Goal: Task Accomplishment & Management: Use online tool/utility

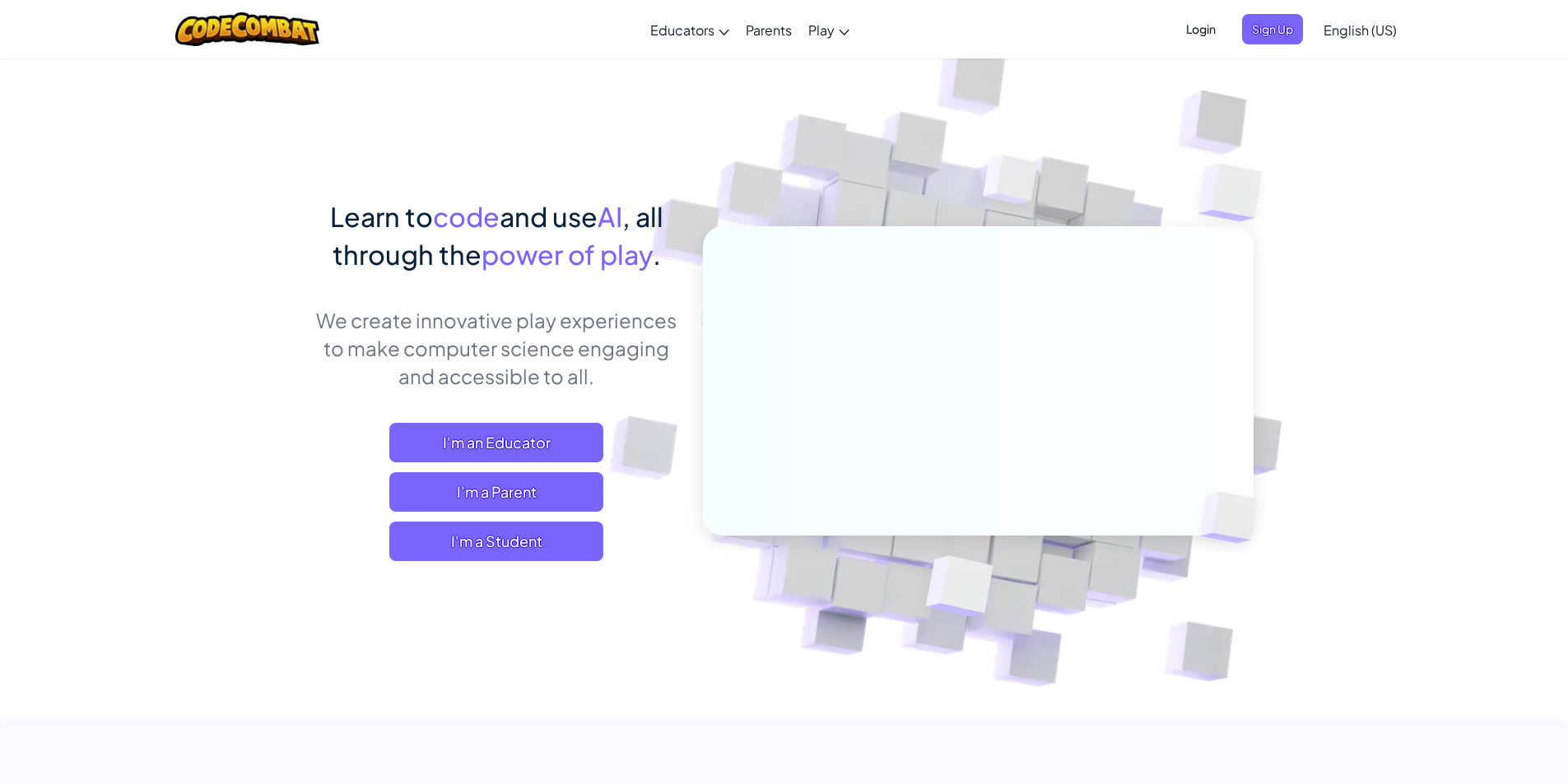
drag, startPoint x: 1389, startPoint y: 20, endPoint x: 1318, endPoint y: 1, distance: 73.5
click at [1389, 20] on link "English (US)" at bounding box center [1360, 30] width 90 height 45
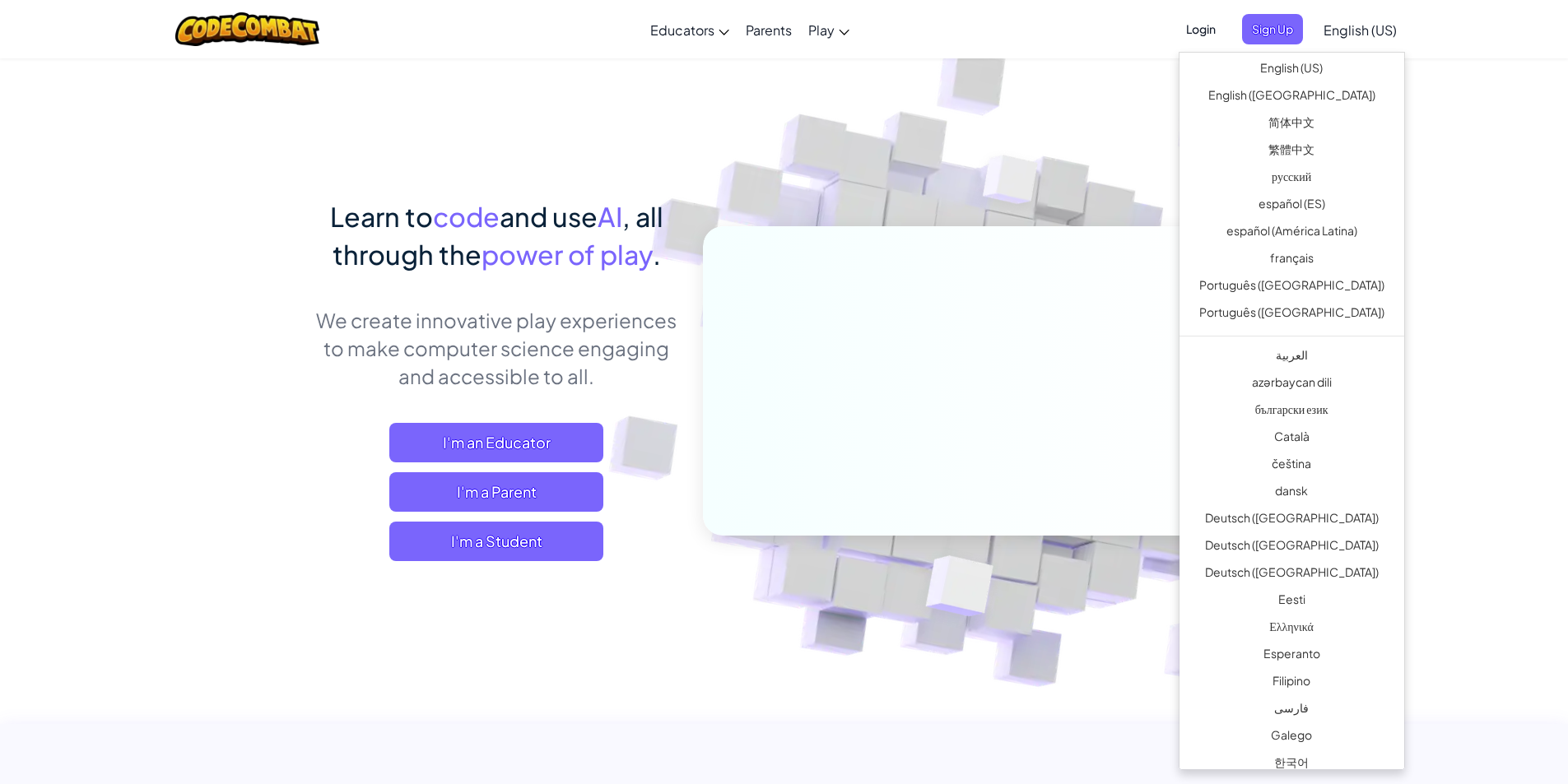
click at [1217, 23] on span "Login" at bounding box center [1200, 30] width 49 height 30
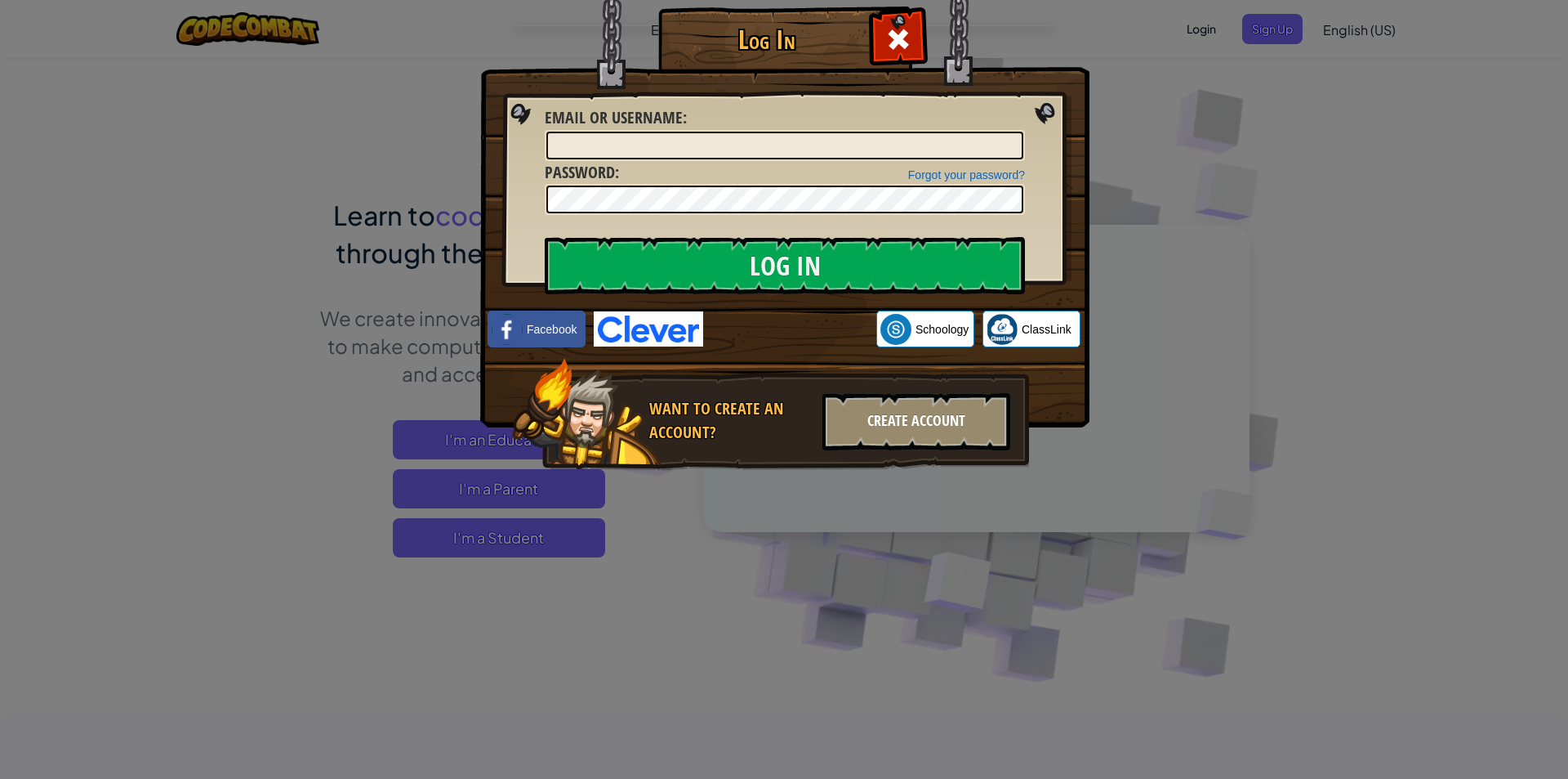
click at [921, 419] on div "Create Account" at bounding box center [916, 422] width 188 height 57
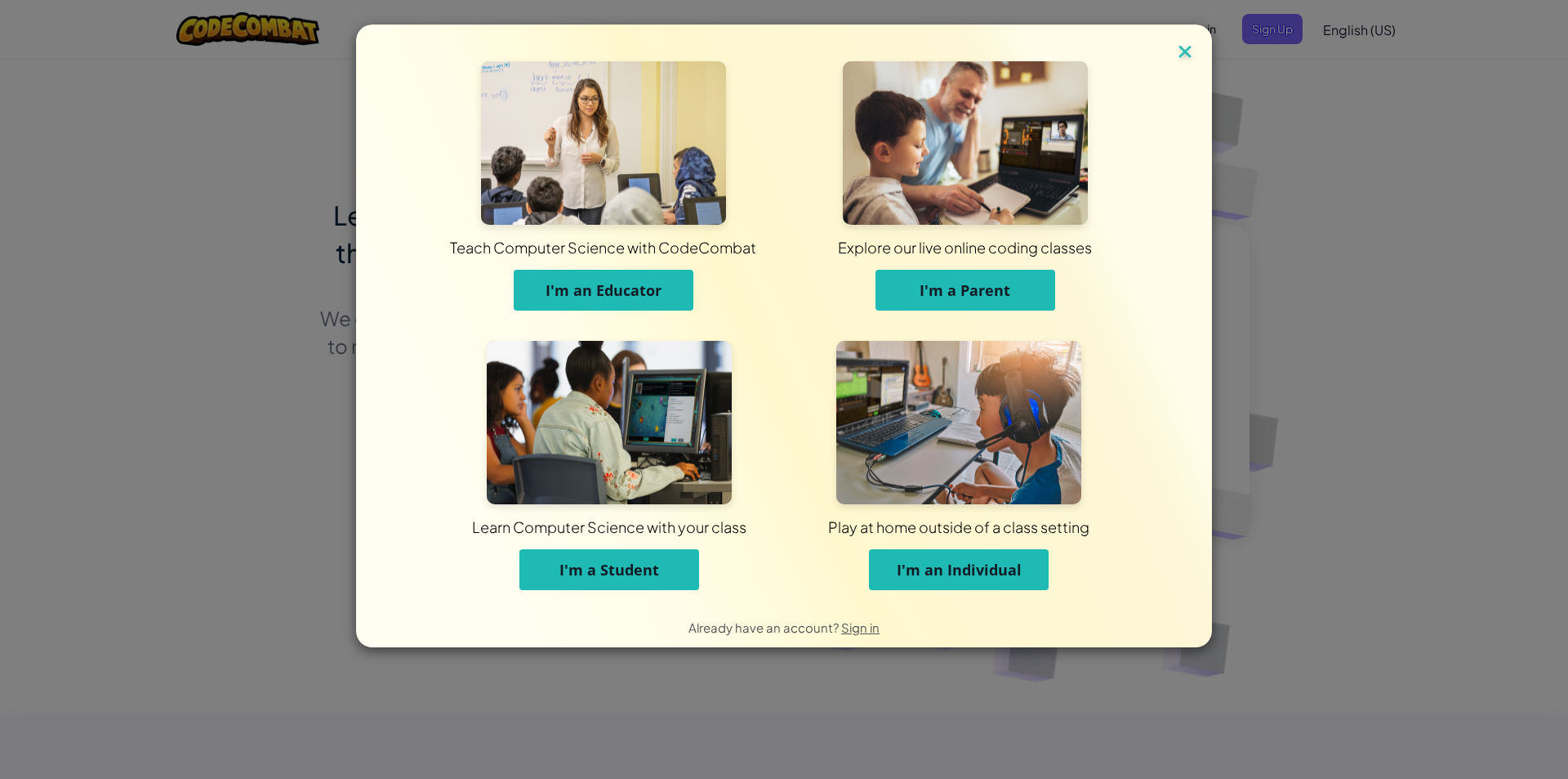
click at [1184, 46] on img at bounding box center [1185, 53] width 21 height 25
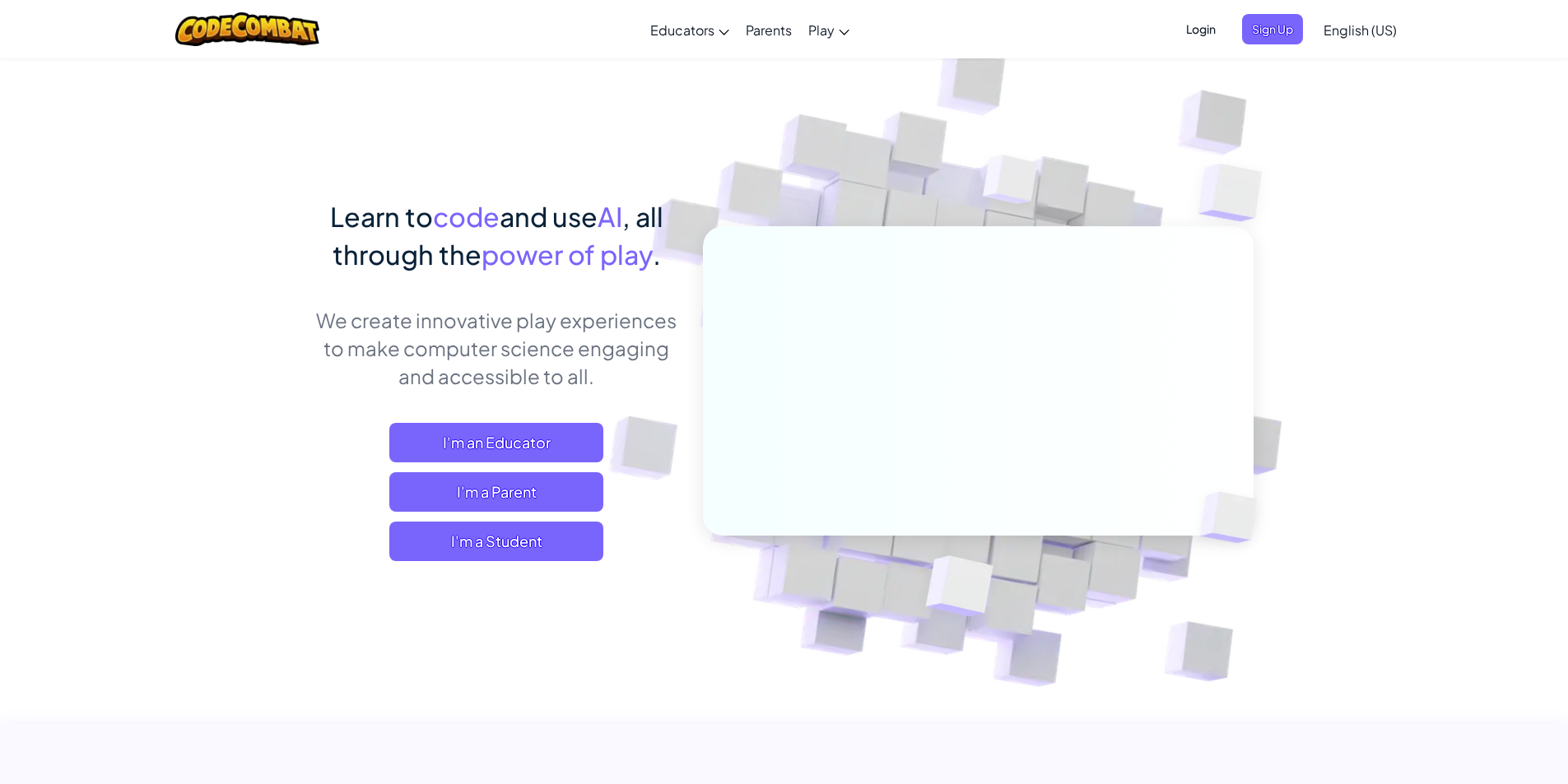
click at [1383, 22] on span "English (US)" at bounding box center [1360, 30] width 74 height 17
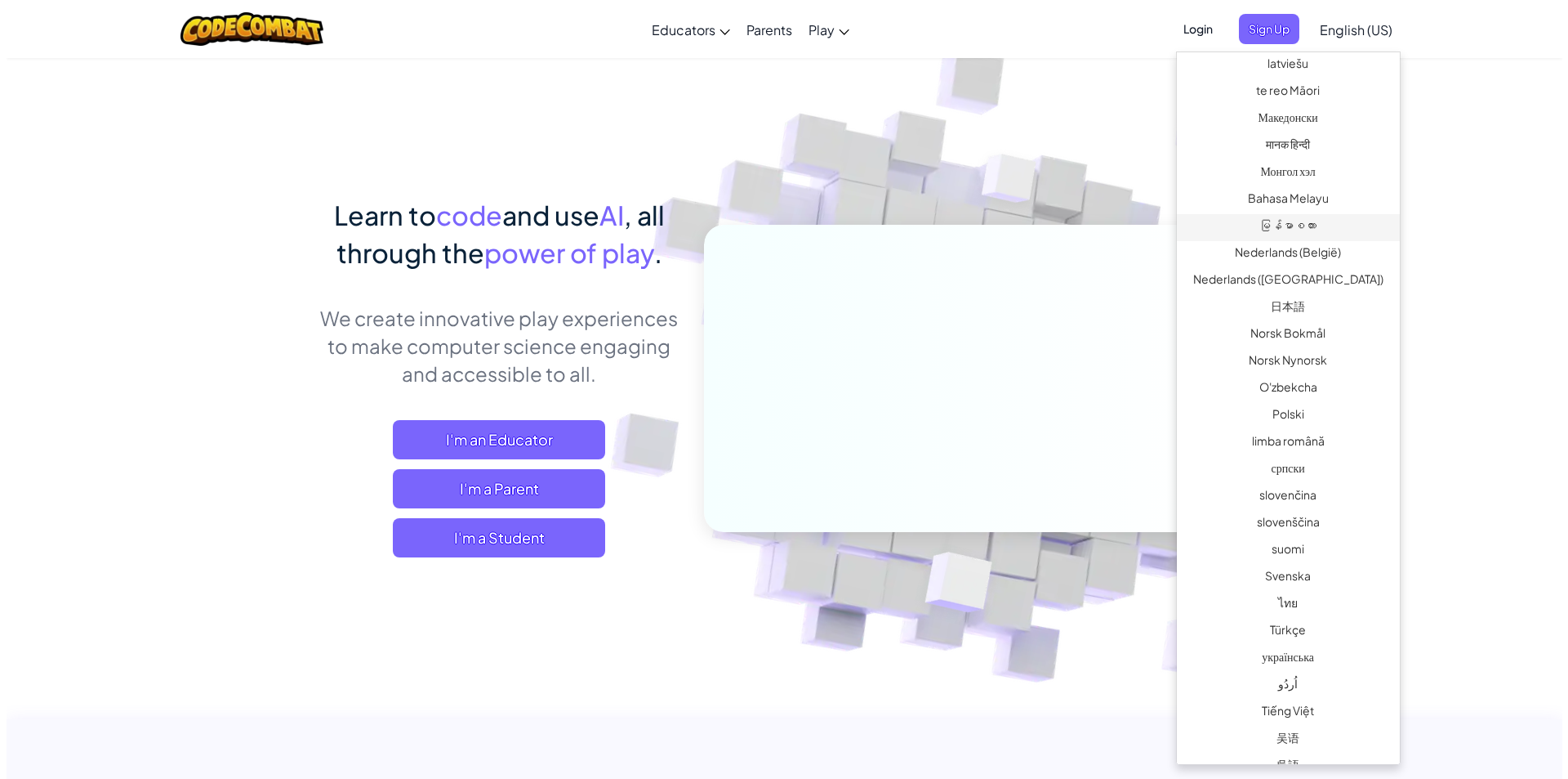
scroll to position [957, 0]
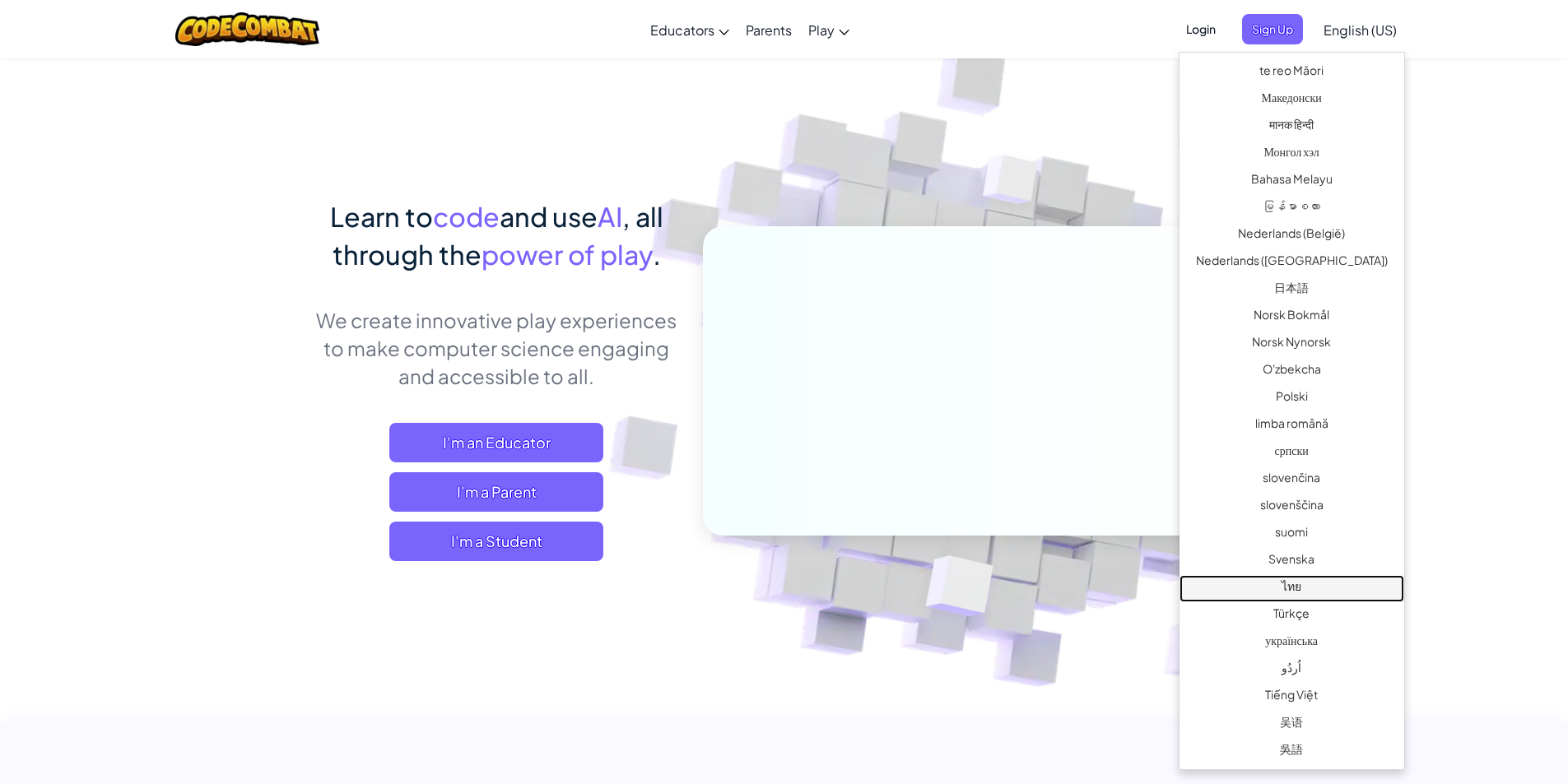
click at [1316, 586] on link "ไทย" at bounding box center [1291, 589] width 225 height 27
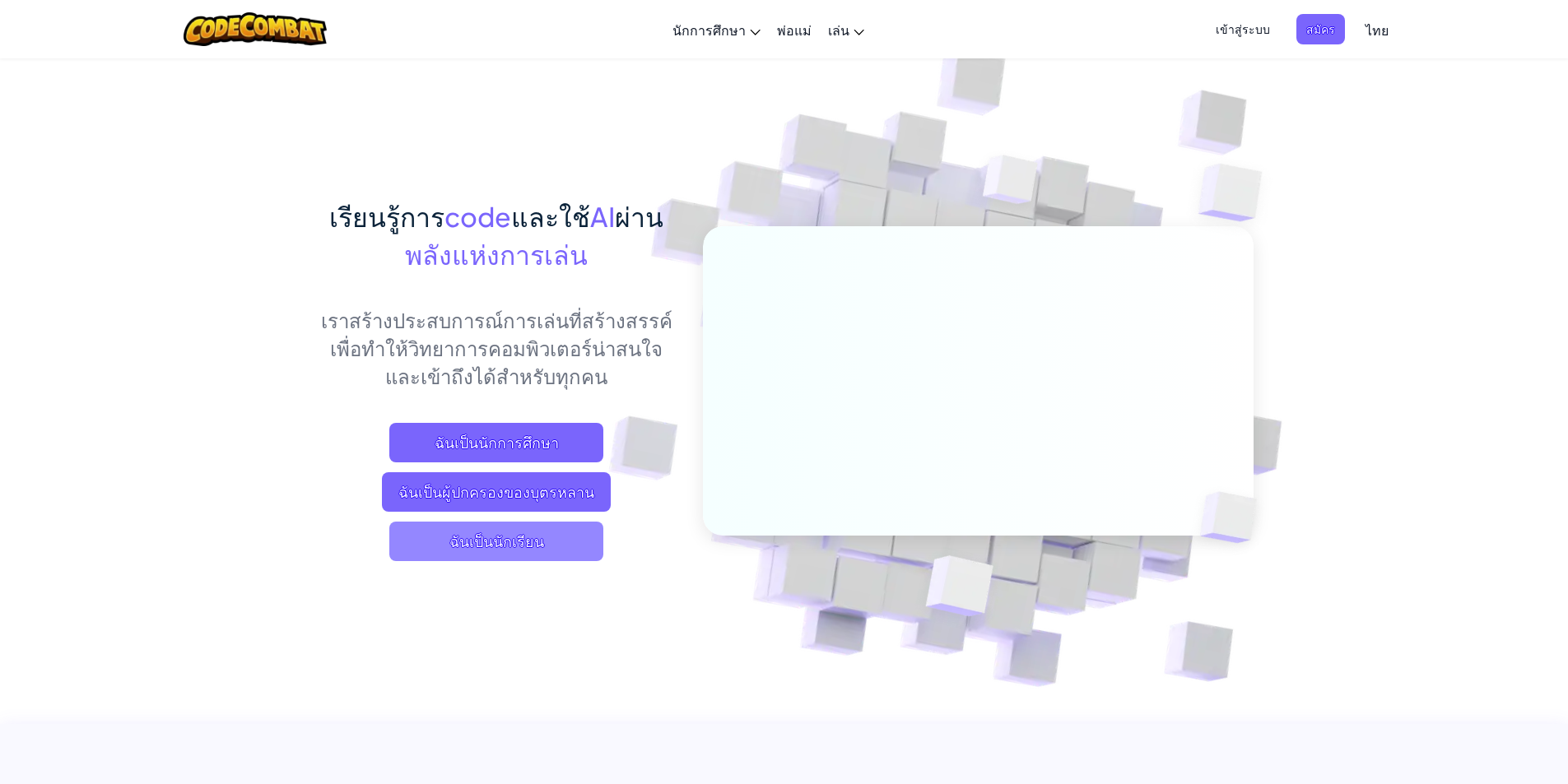
click at [492, 547] on span "ฉันเป็นนักเรียน" at bounding box center [496, 541] width 214 height 39
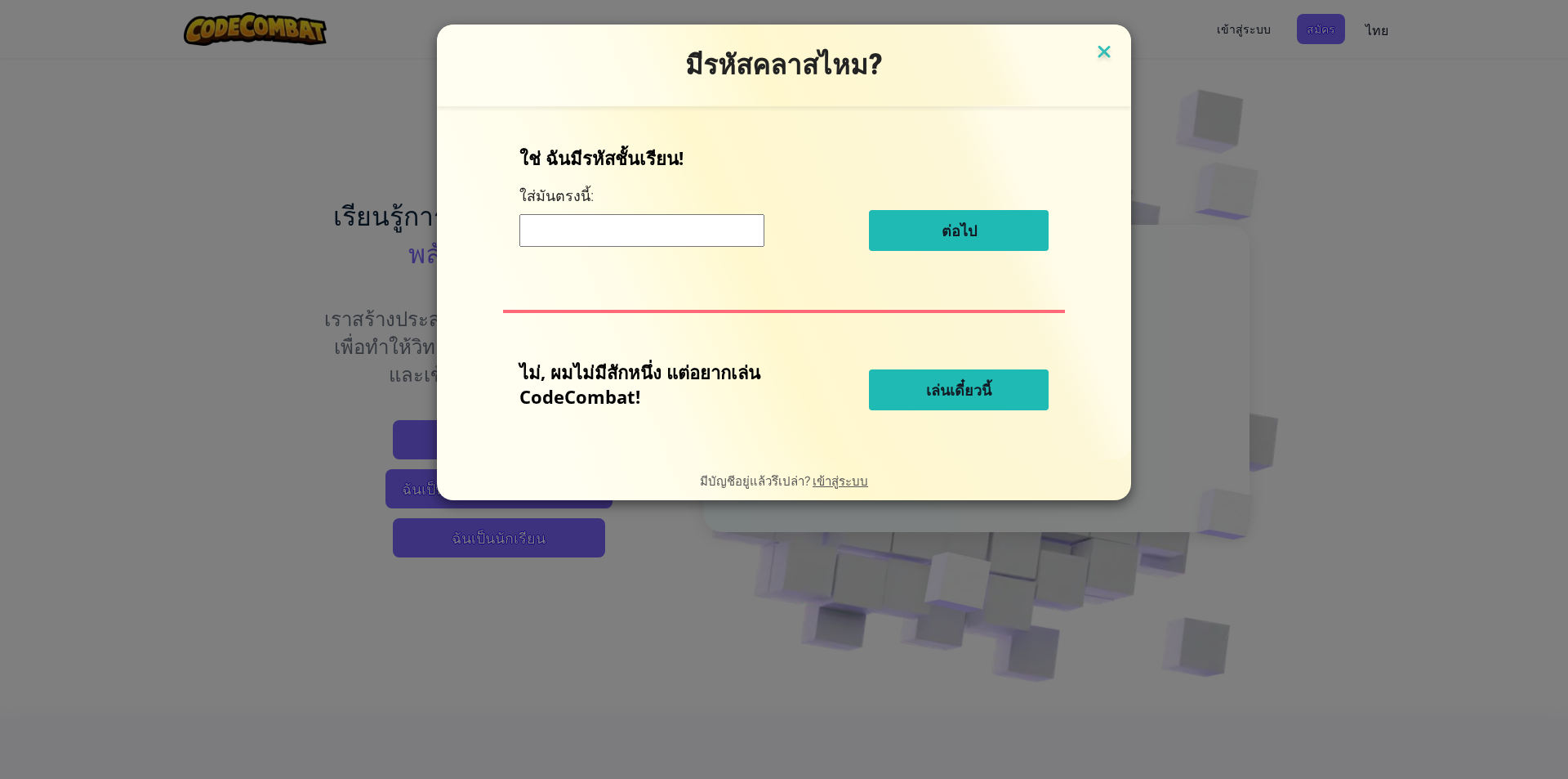
click at [1106, 45] on img at bounding box center [1104, 53] width 21 height 25
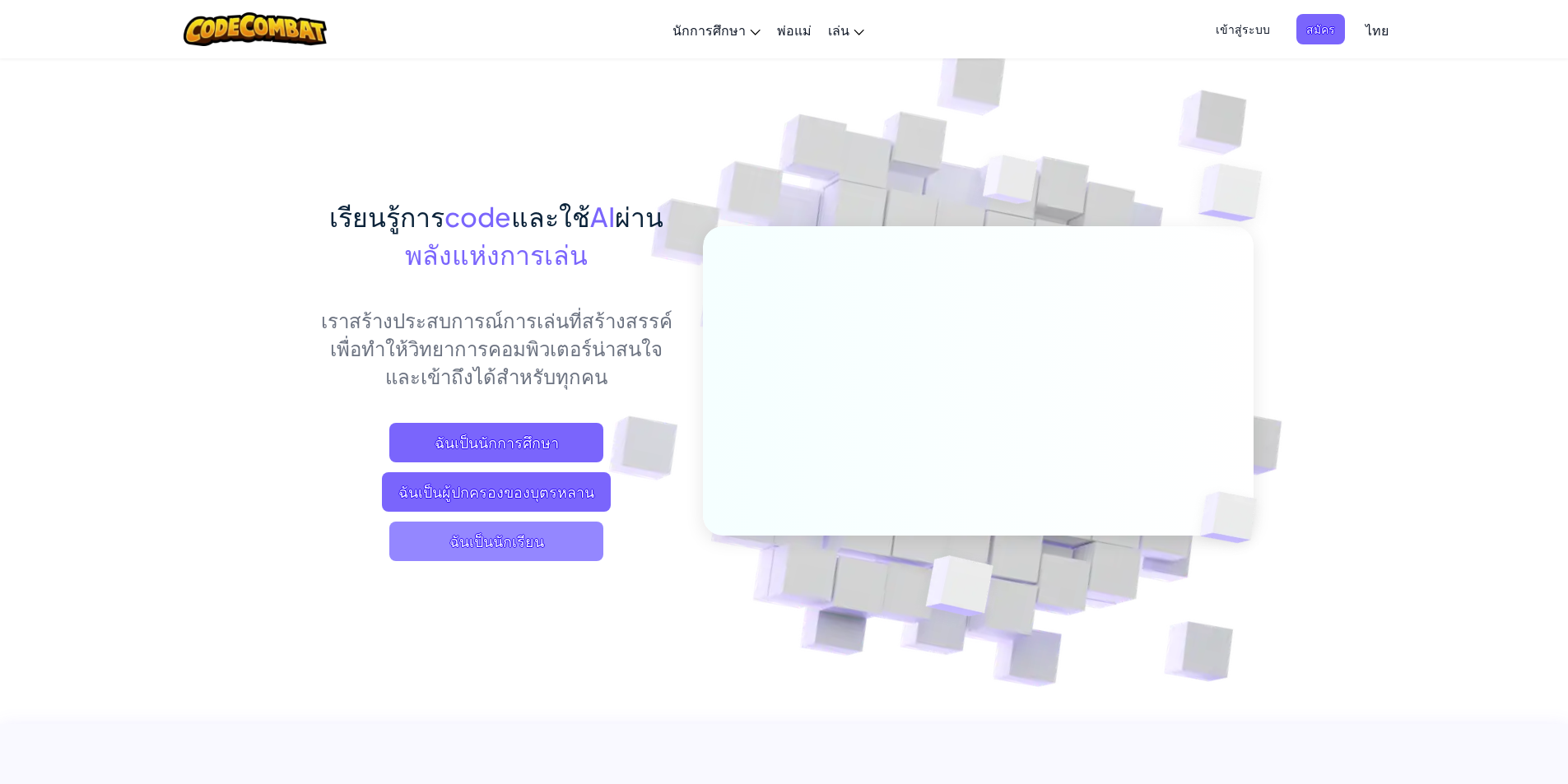
click at [527, 541] on span "ฉันเป็นนักเรียน" at bounding box center [496, 541] width 214 height 39
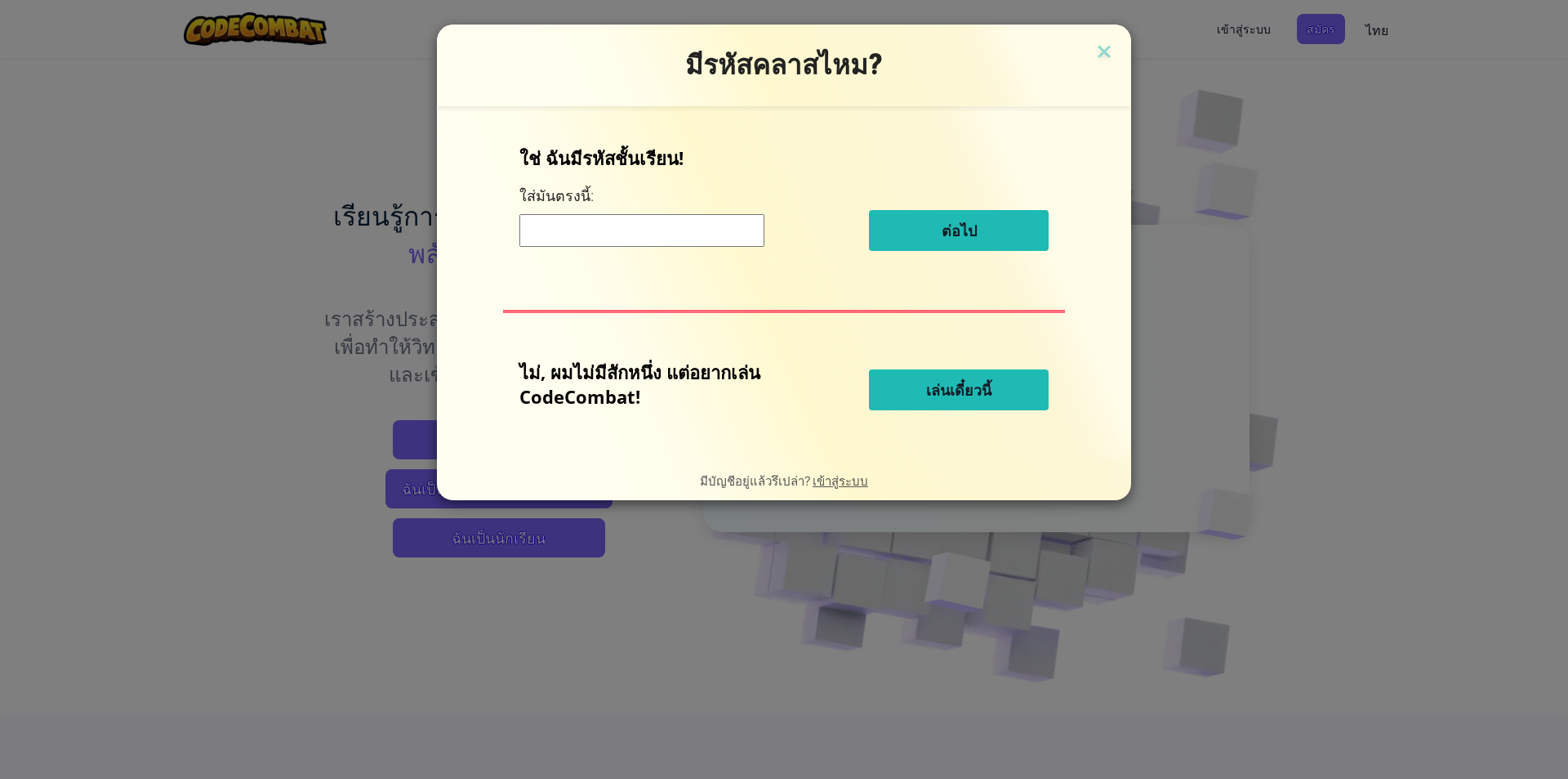
click at [936, 389] on span "เล่นเดี๋ยวนี้" at bounding box center [958, 390] width 65 height 20
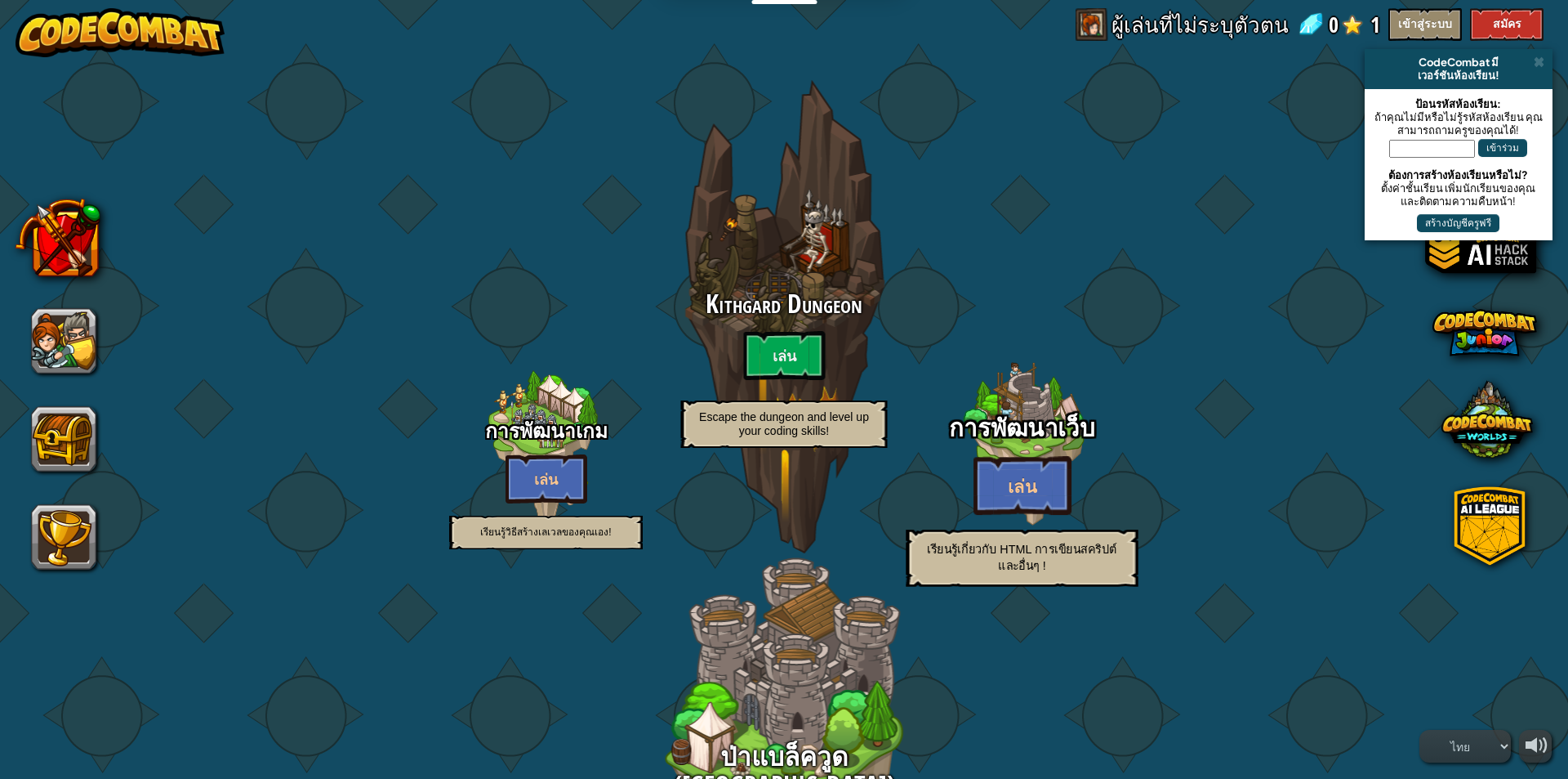
select select "th"
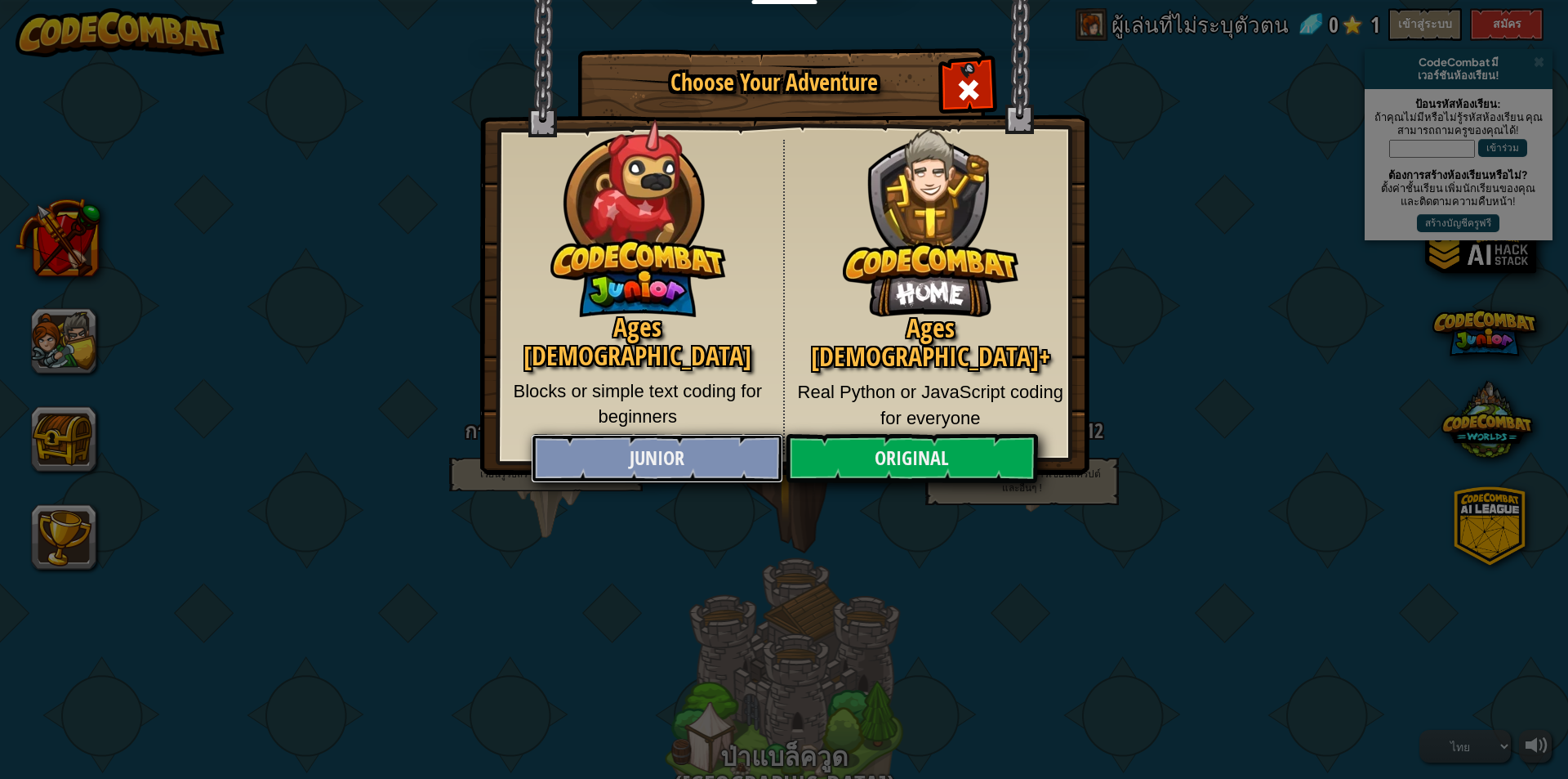
click at [678, 450] on link "Junior" at bounding box center [657, 458] width 252 height 49
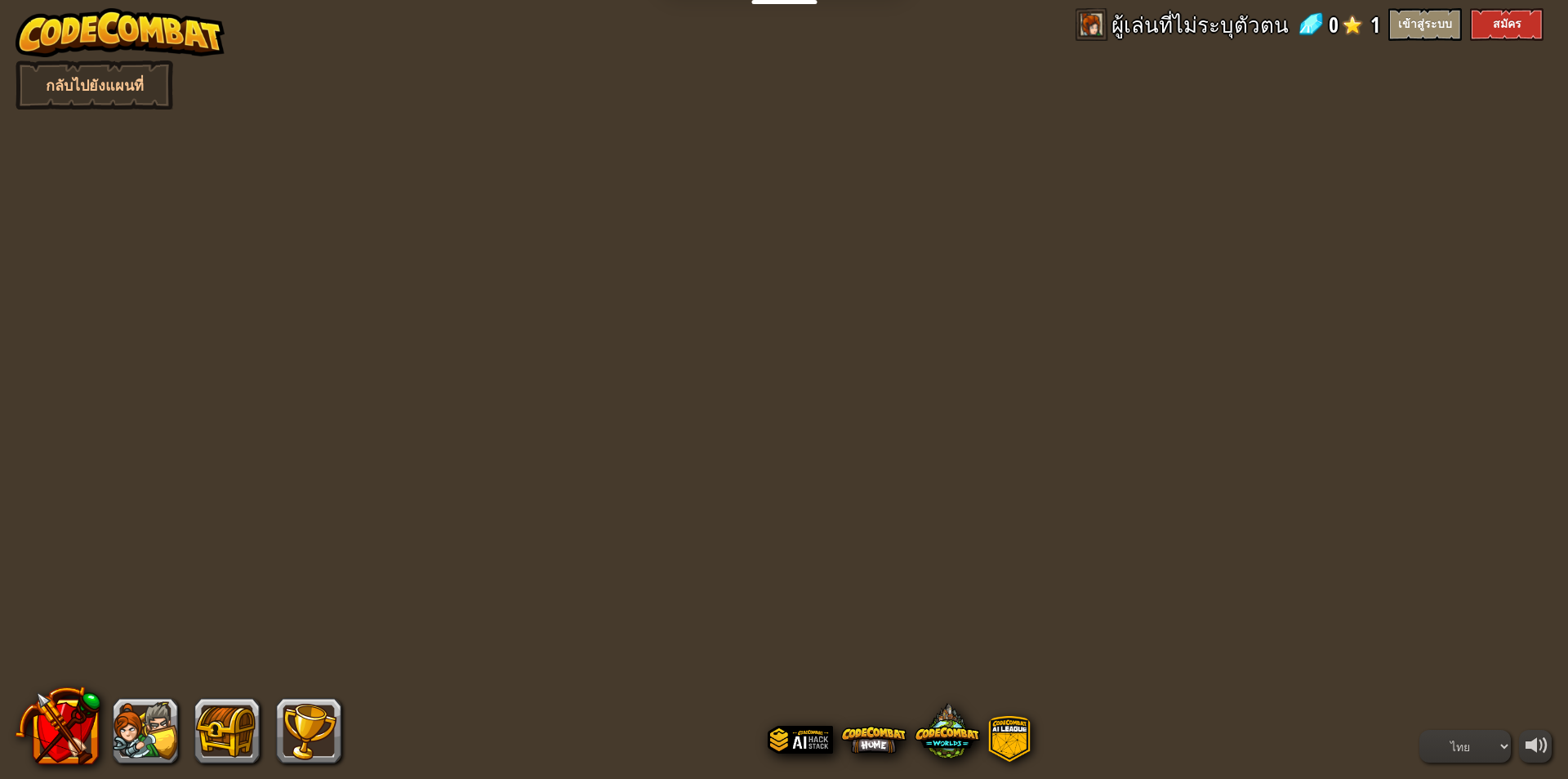
select select "th"
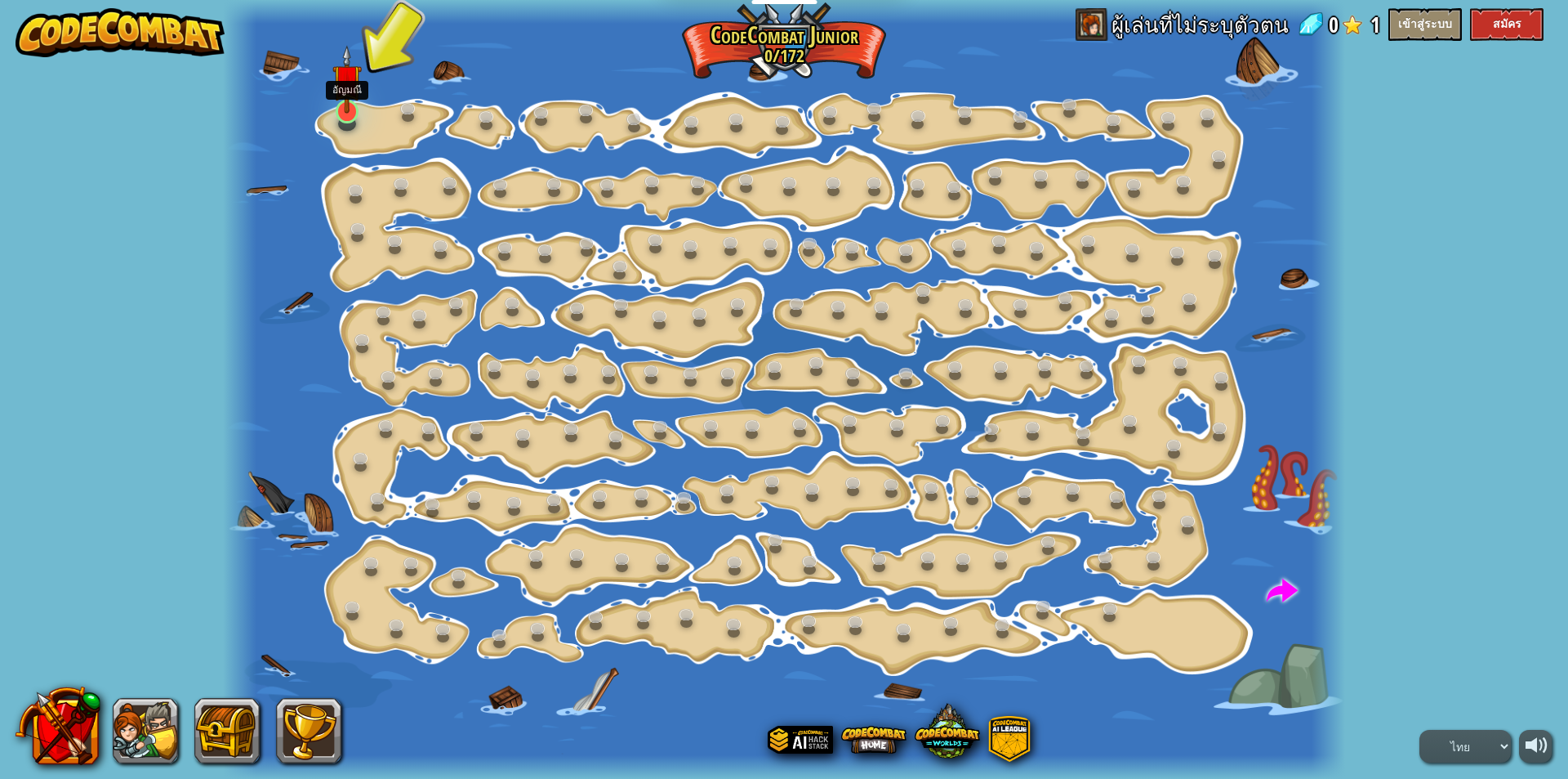
click at [339, 113] on img at bounding box center [347, 78] width 29 height 69
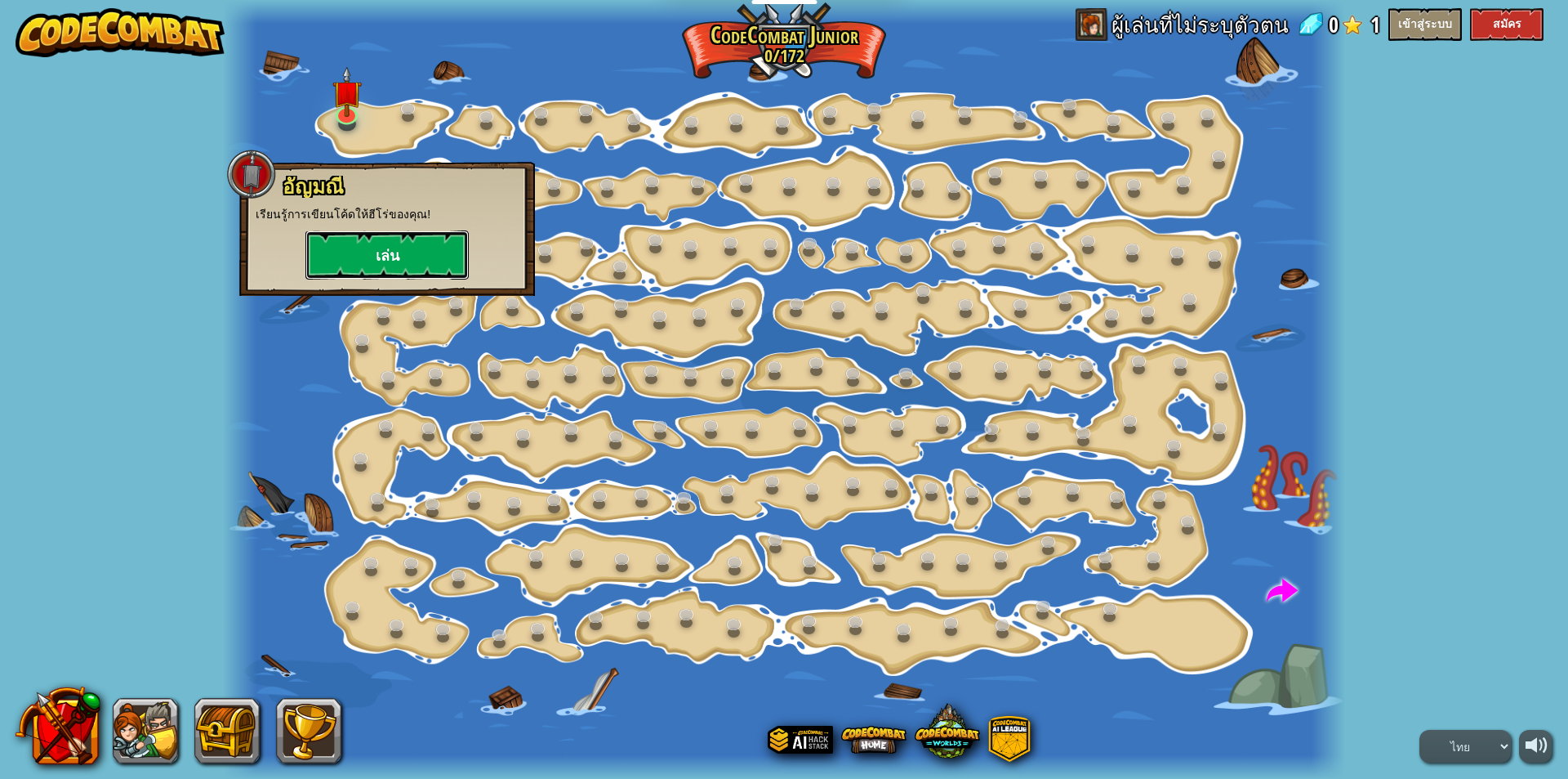
click at [400, 243] on button "เล่น" at bounding box center [387, 255] width 164 height 49
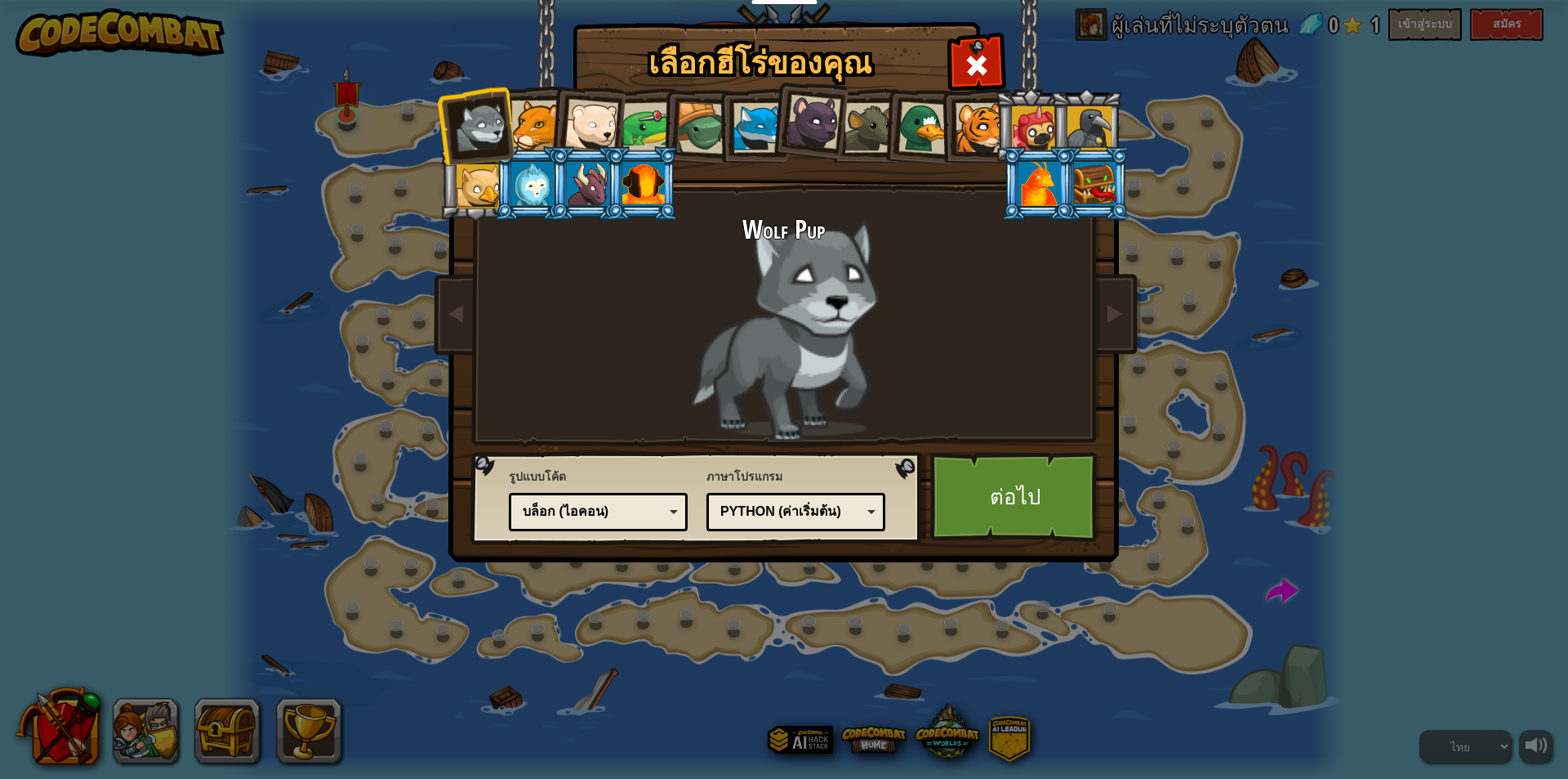
click at [1026, 122] on div at bounding box center [1034, 128] width 44 height 45
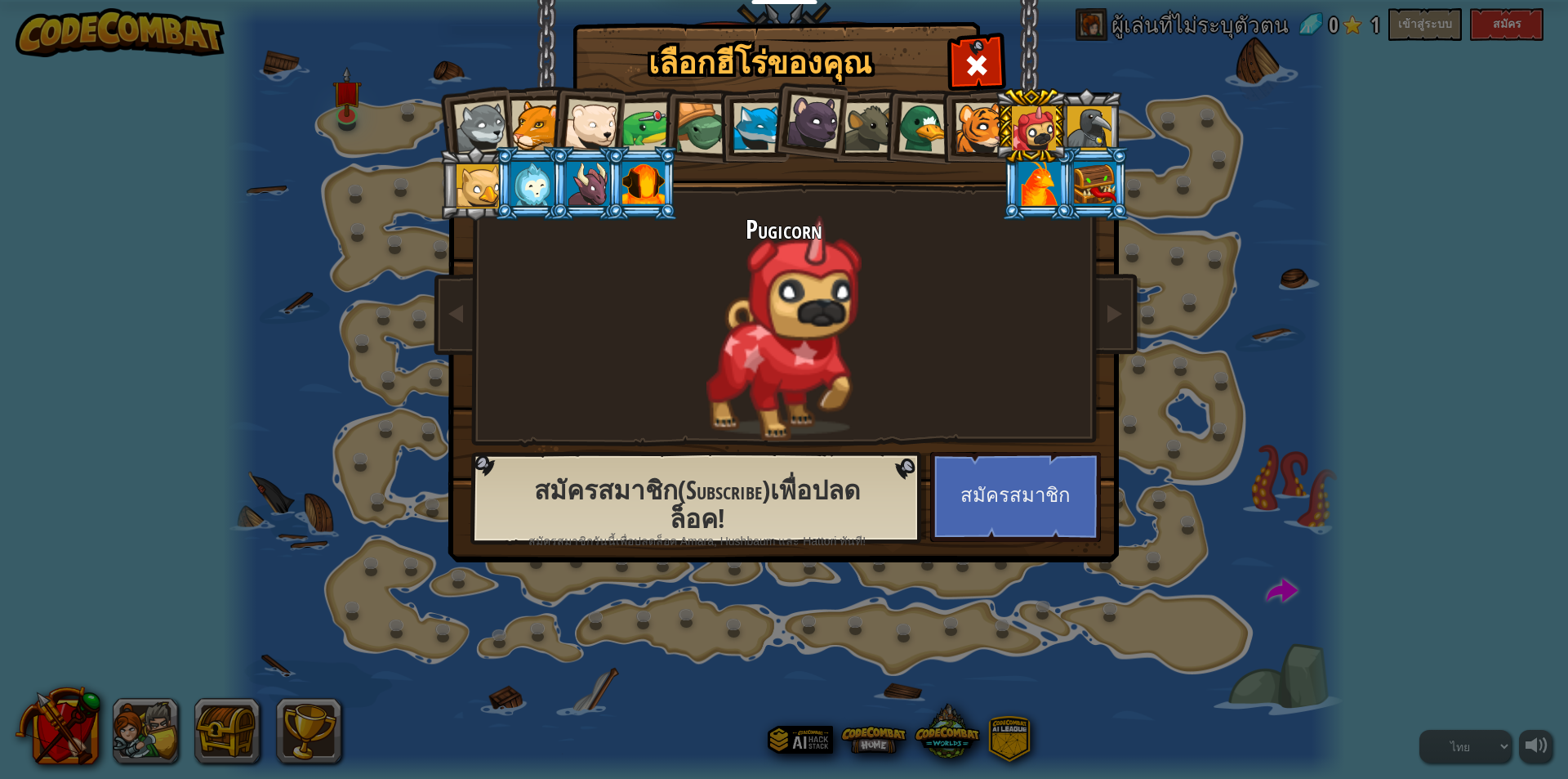
click at [1051, 174] on div at bounding box center [1040, 184] width 43 height 45
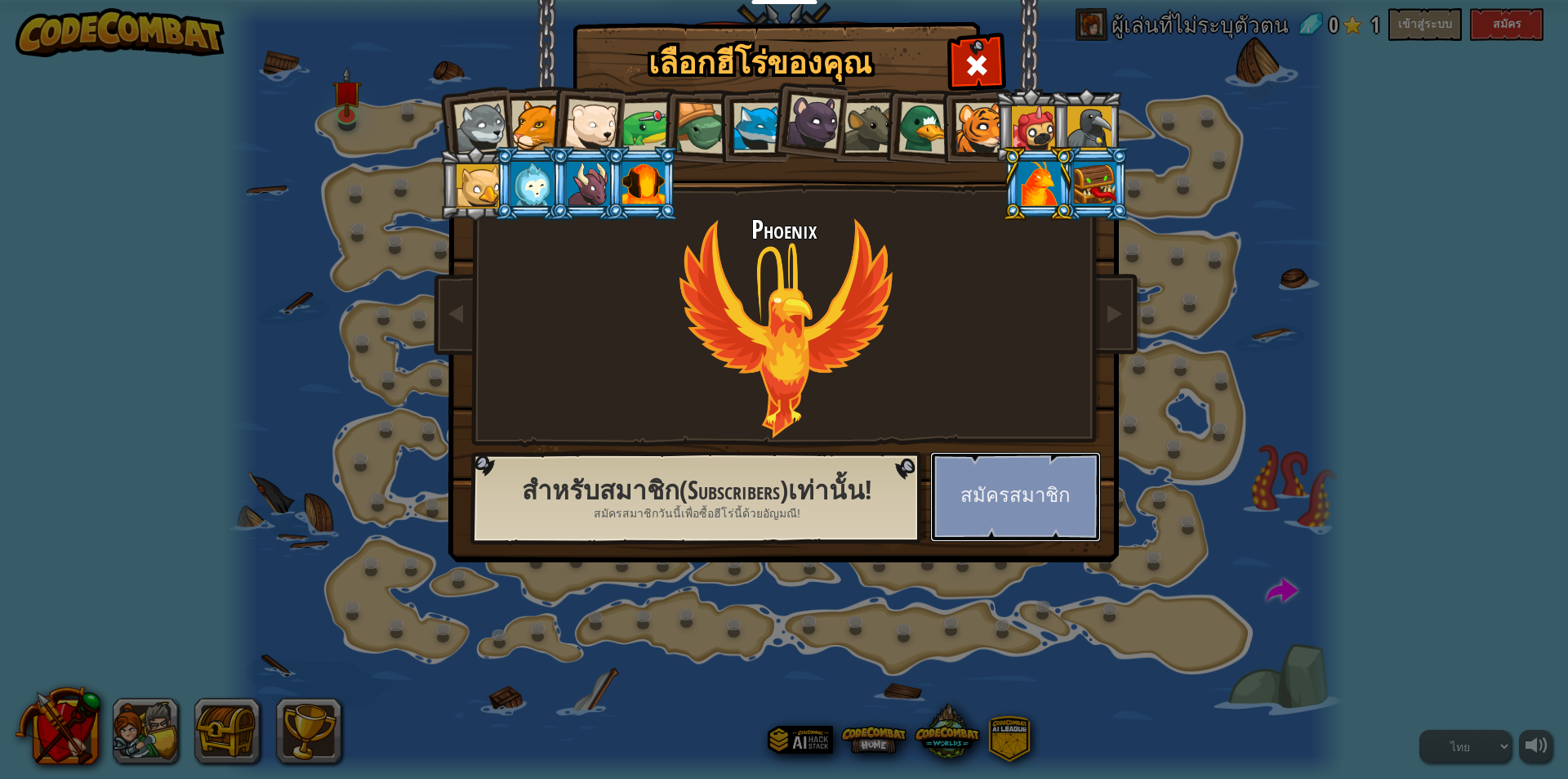
click at [991, 507] on button "สมัครสมาชิก" at bounding box center [1016, 497] width 171 height 90
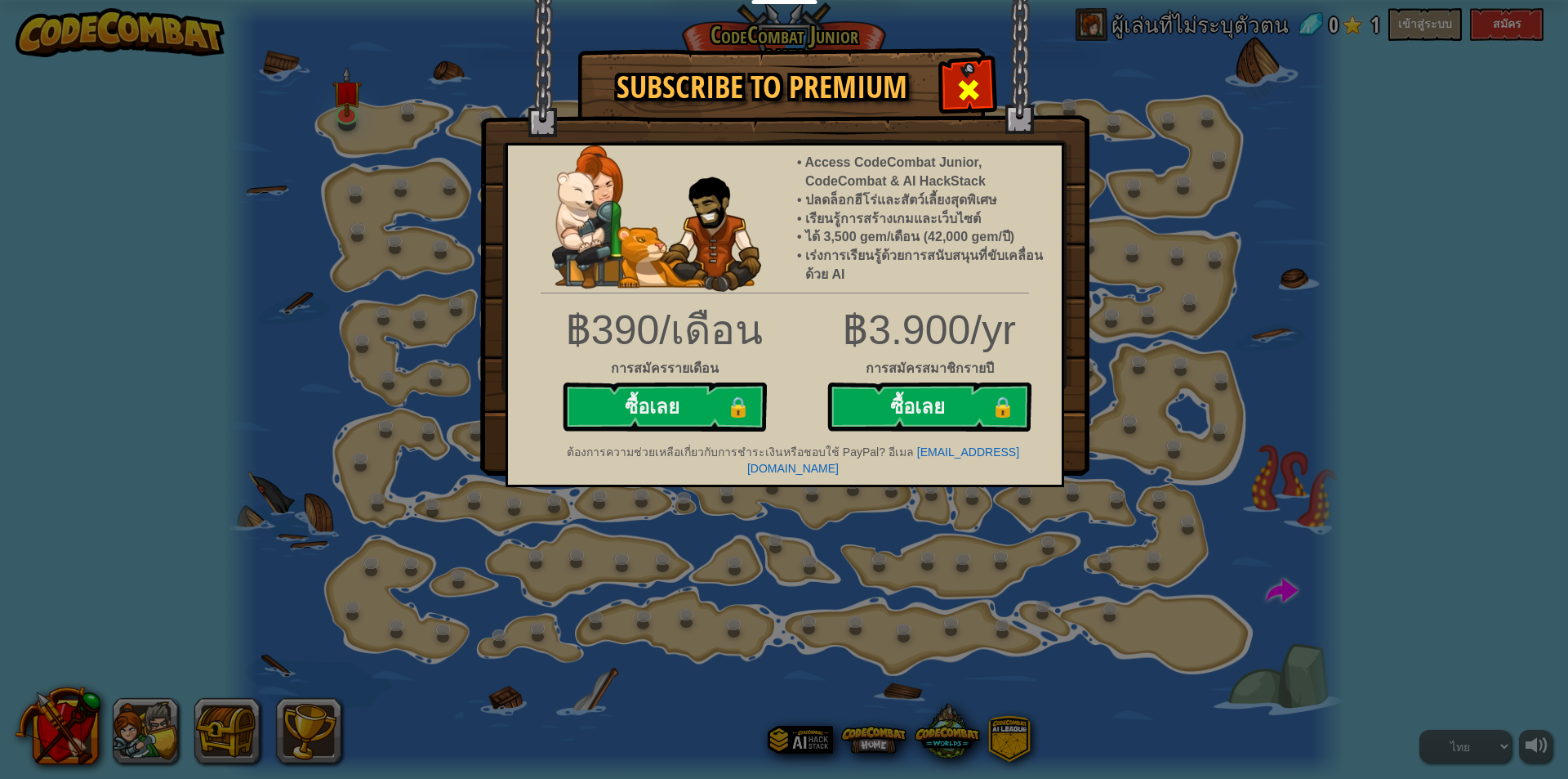
click at [960, 80] on span at bounding box center [968, 89] width 26 height 26
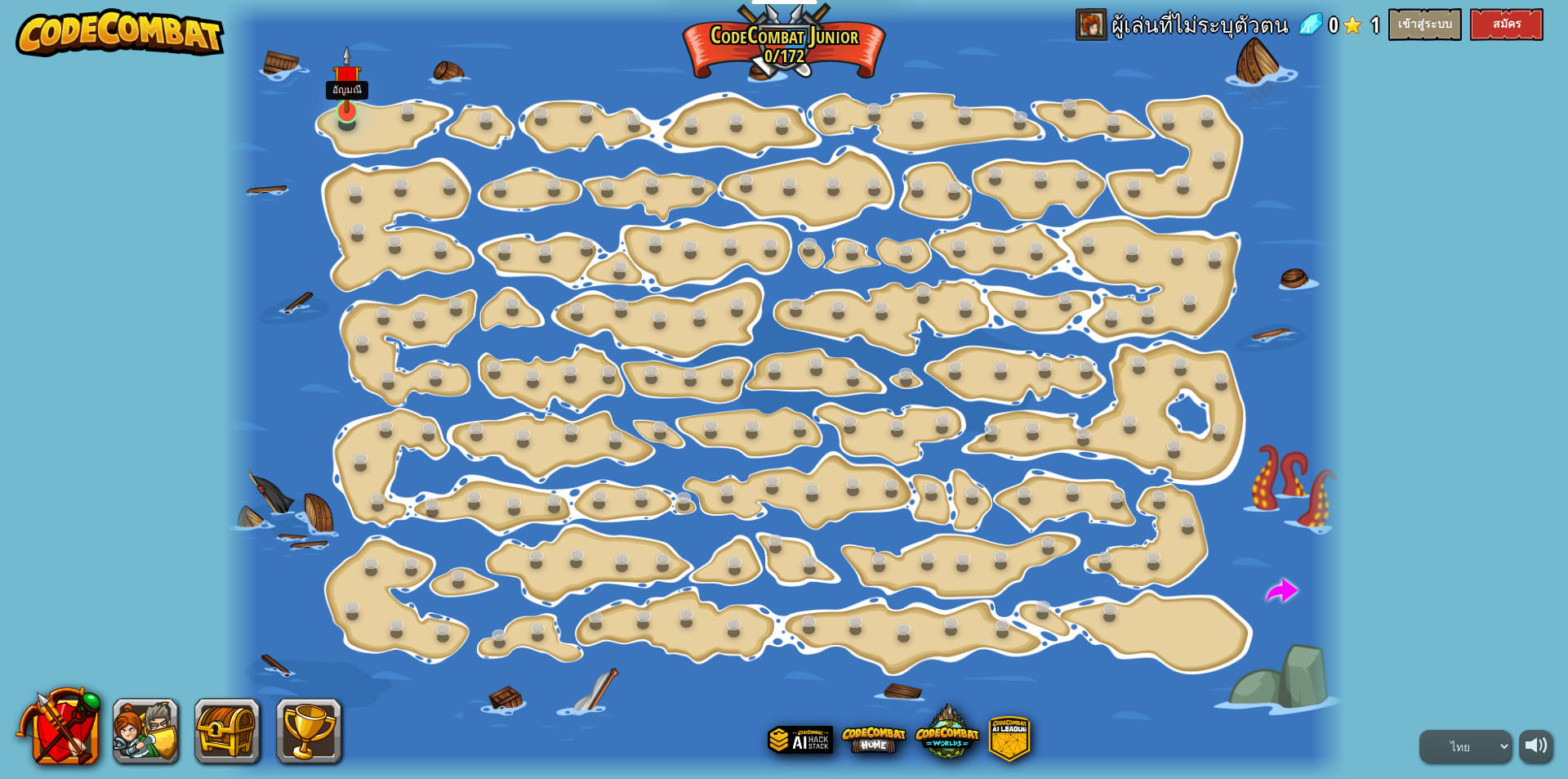
click at [341, 86] on img at bounding box center [347, 78] width 29 height 69
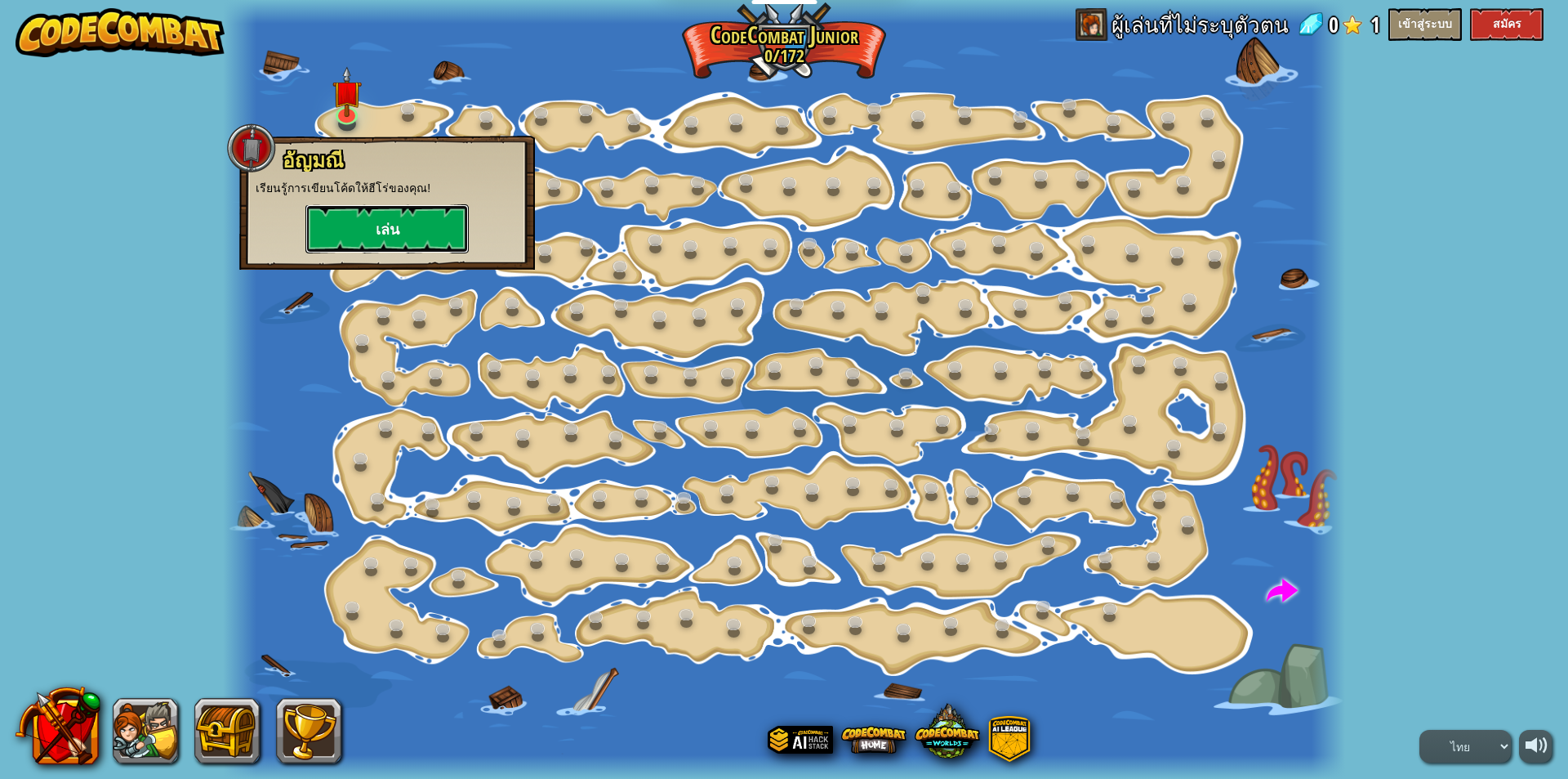
click at [375, 229] on button "เล่น" at bounding box center [387, 228] width 164 height 49
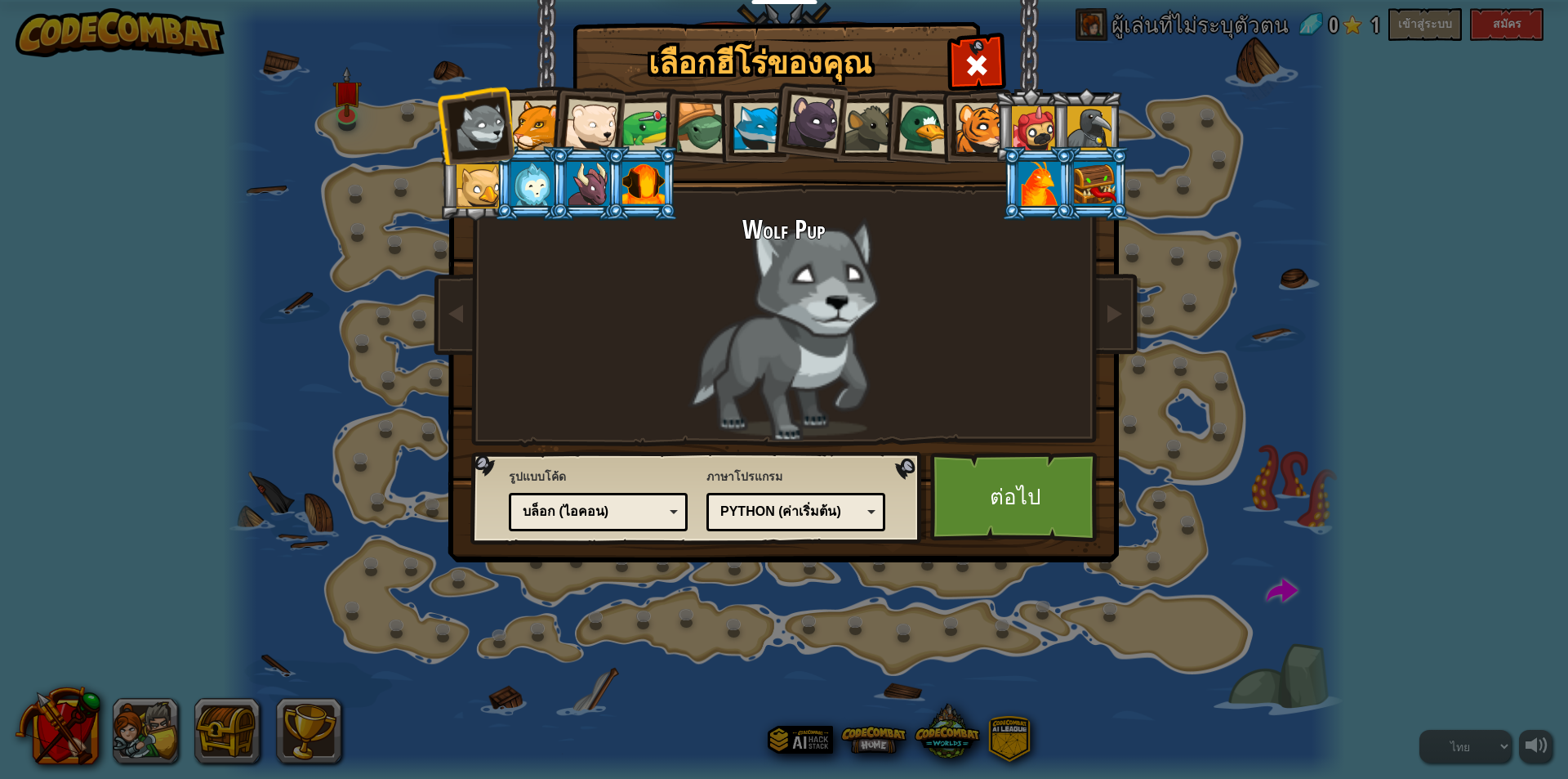
click at [550, 88] on ol at bounding box center [784, 88] width 674 height 0
click at [543, 117] on div at bounding box center [537, 126] width 50 height 50
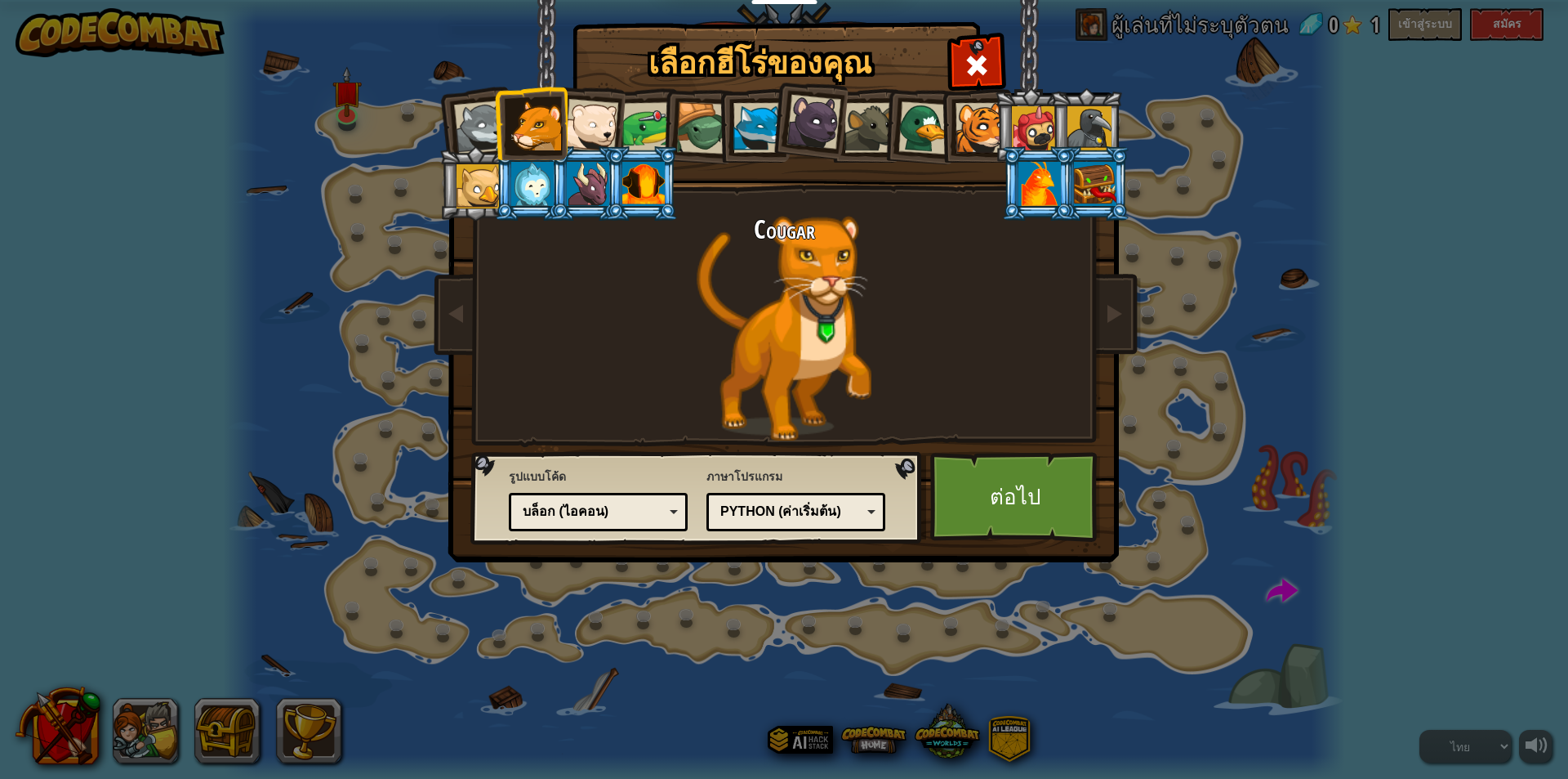
click at [809, 135] on div at bounding box center [814, 122] width 55 height 55
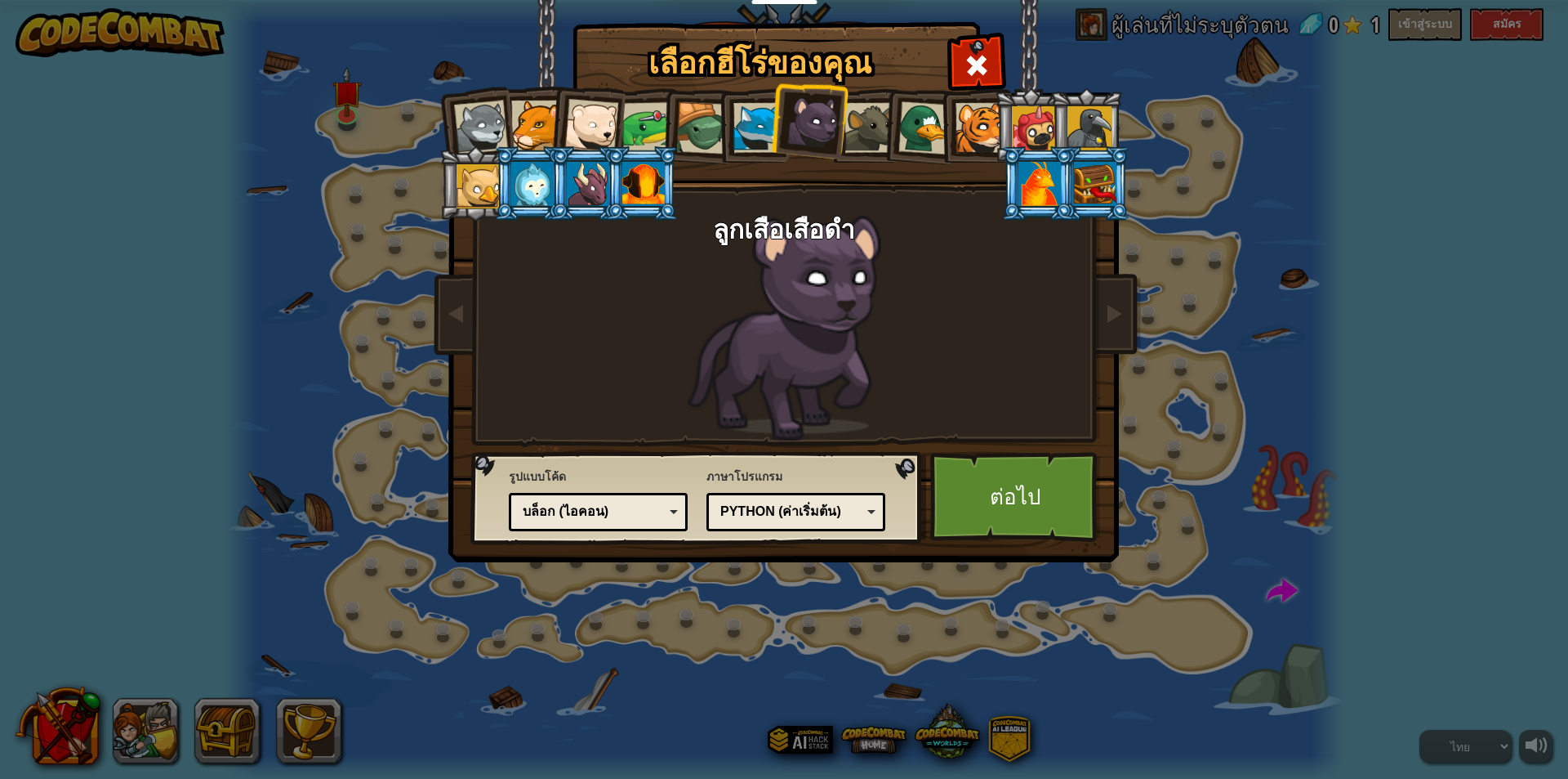
click at [691, 137] on div at bounding box center [702, 128] width 53 height 53
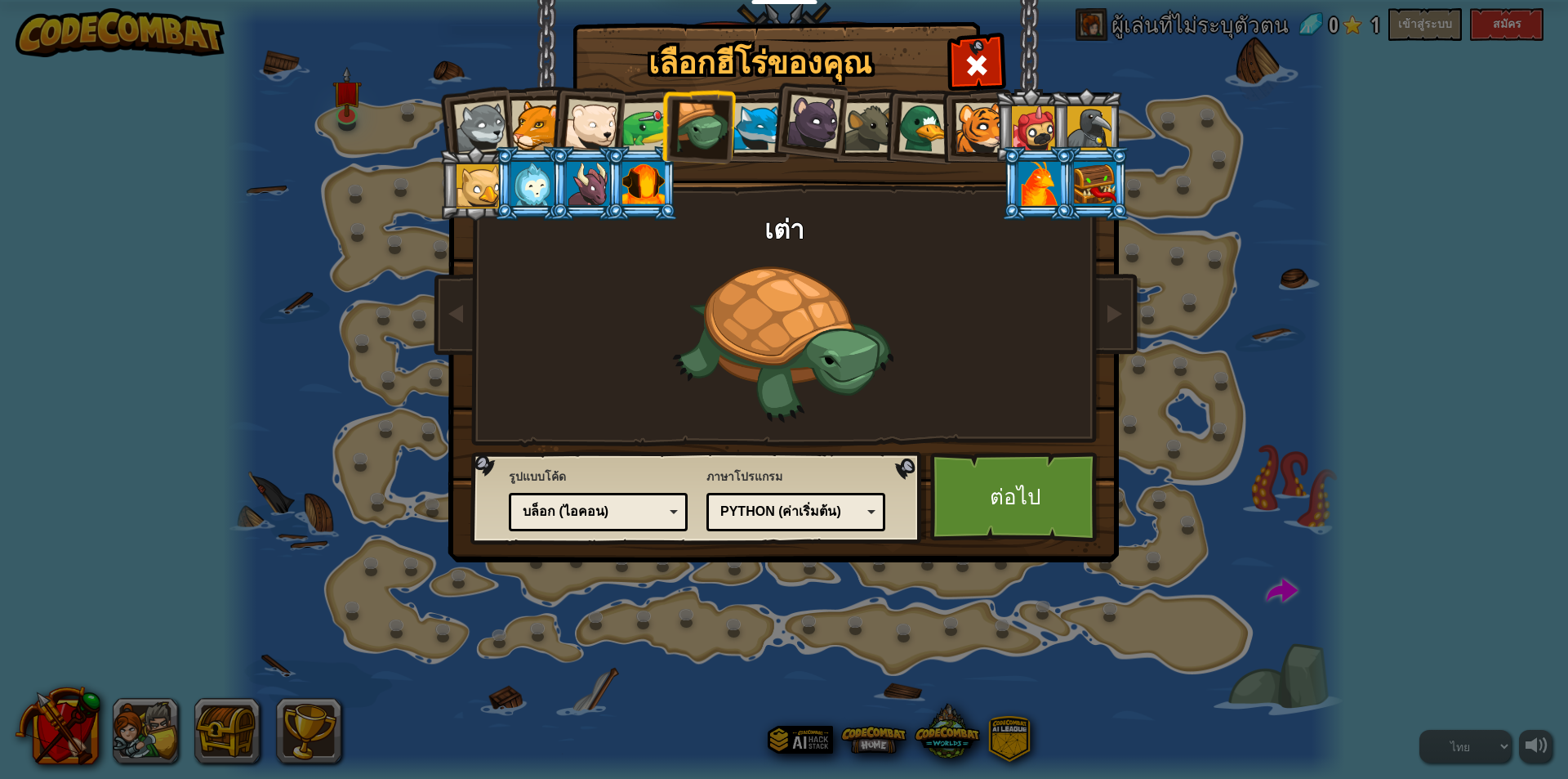
click at [992, 119] on div at bounding box center [981, 128] width 50 height 50
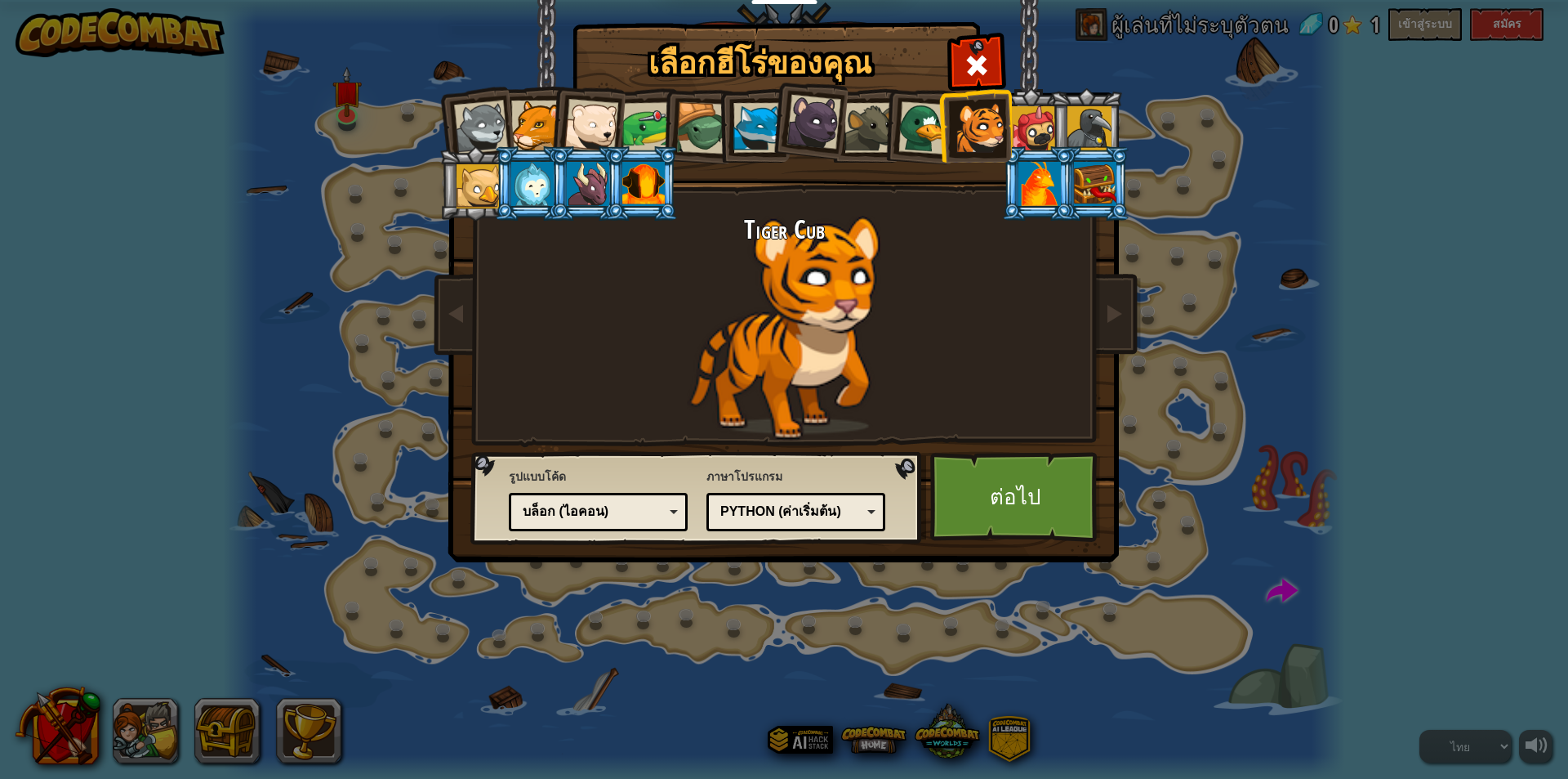
click at [1028, 119] on div at bounding box center [1034, 128] width 44 height 45
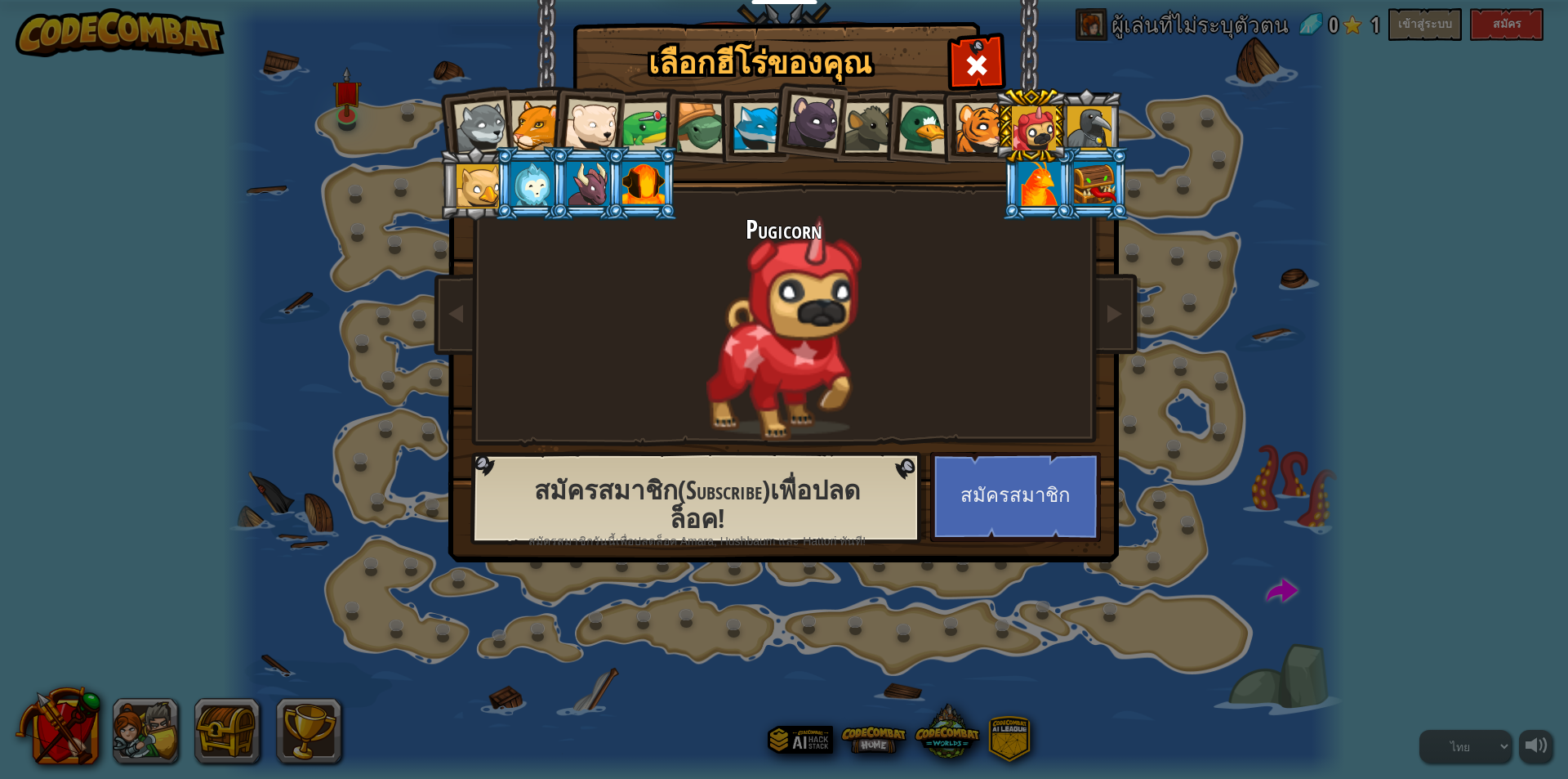
click at [532, 156] on li at bounding box center [530, 183] width 74 height 75
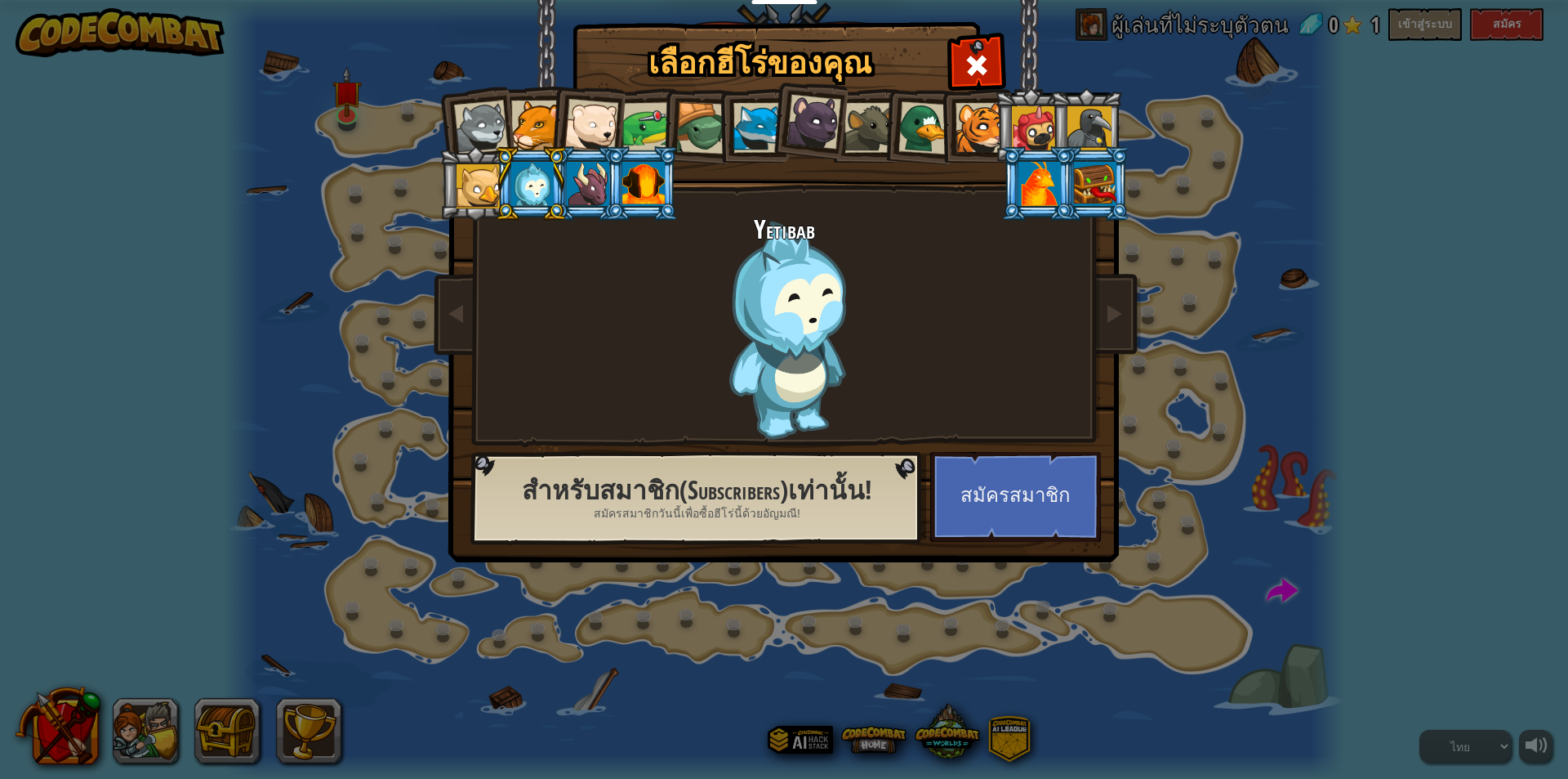
click at [554, 175] on li at bounding box center [530, 183] width 74 height 75
drag, startPoint x: 562, startPoint y: 184, endPoint x: 582, endPoint y: 184, distance: 20.0
click at [562, 184] on li at bounding box center [530, 183] width 74 height 75
click at [612, 180] on li at bounding box center [642, 183] width 74 height 75
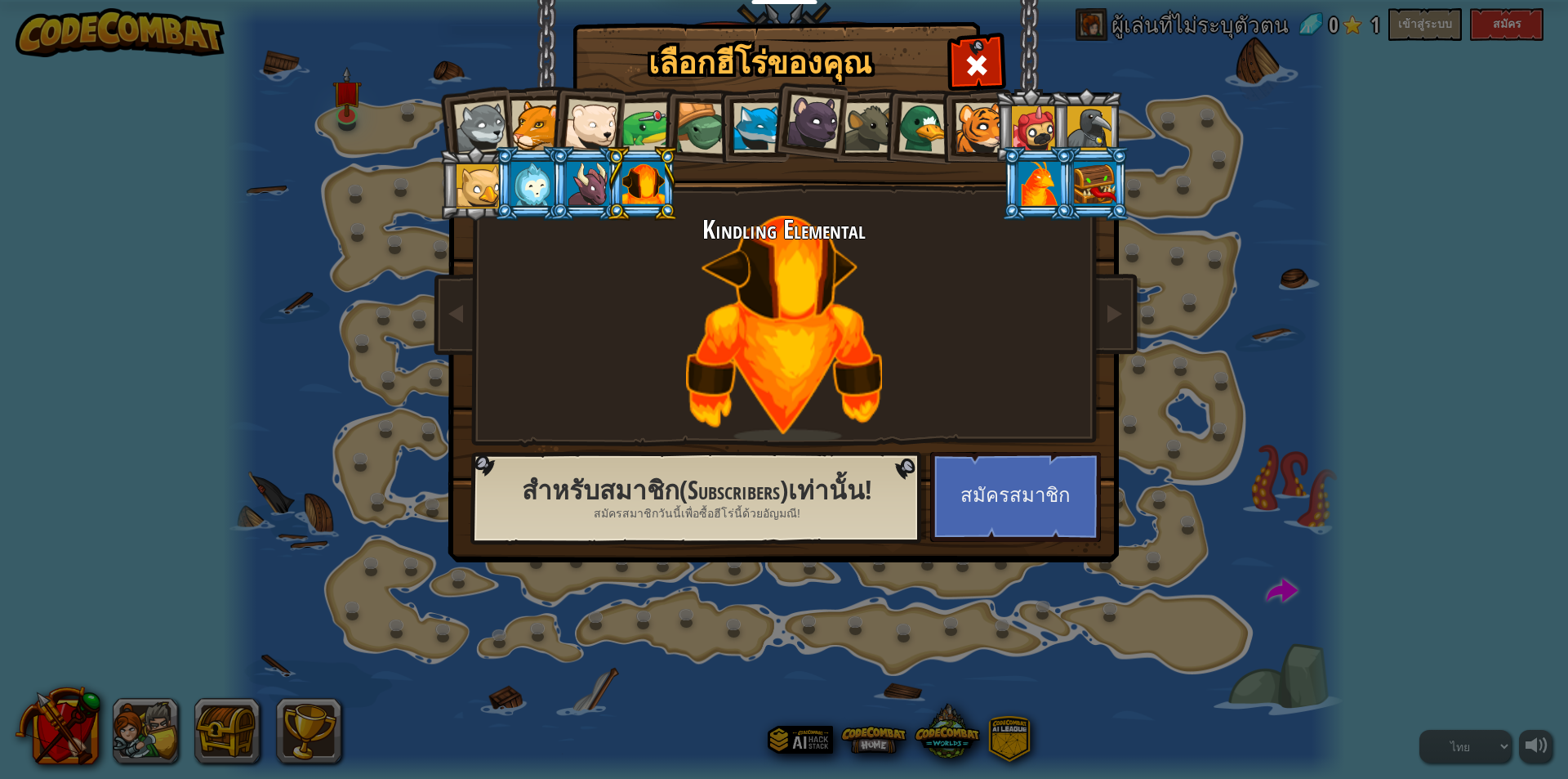
click at [793, 129] on div at bounding box center [814, 122] width 55 height 55
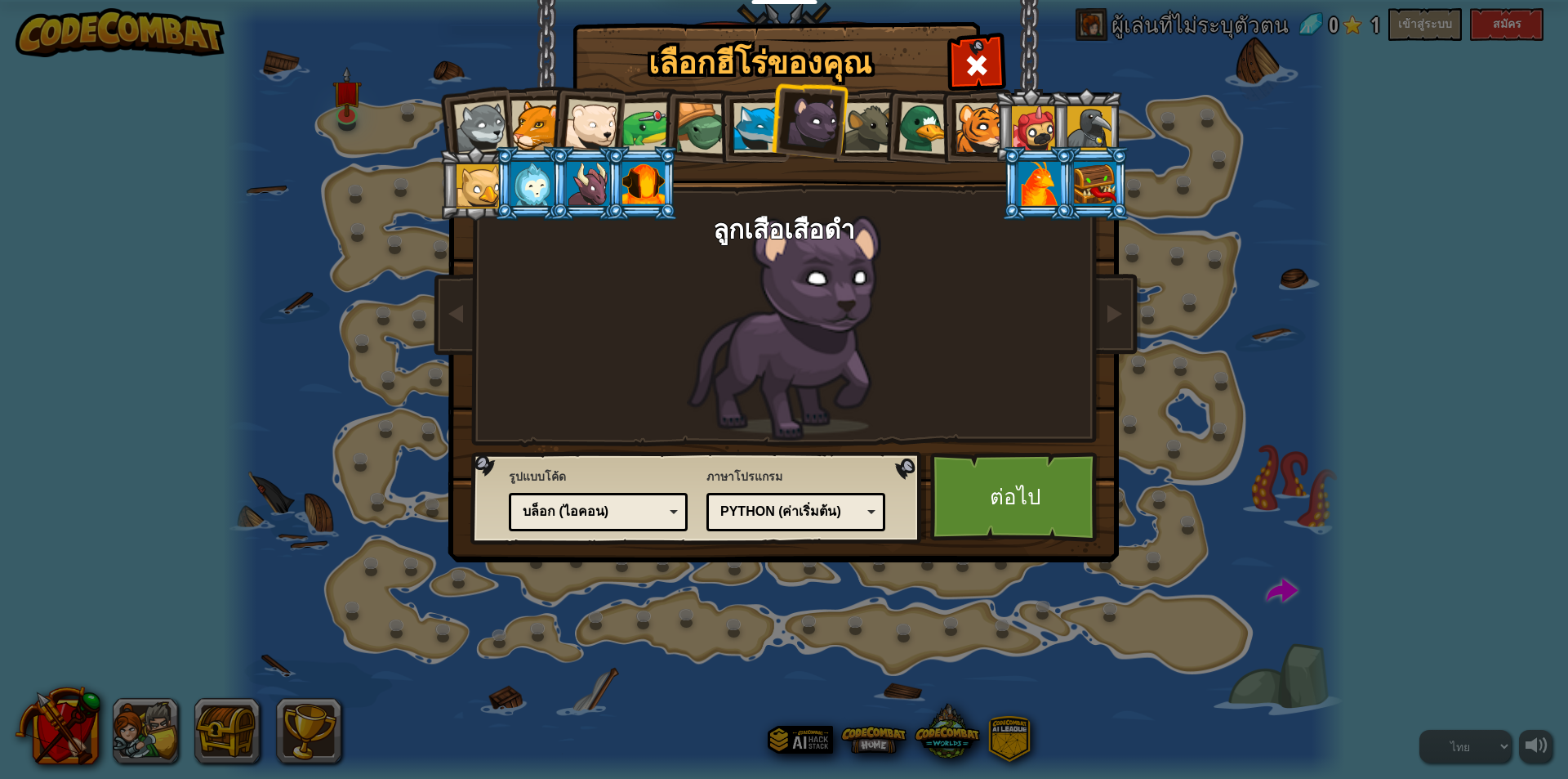
click at [700, 150] on div at bounding box center [702, 128] width 53 height 53
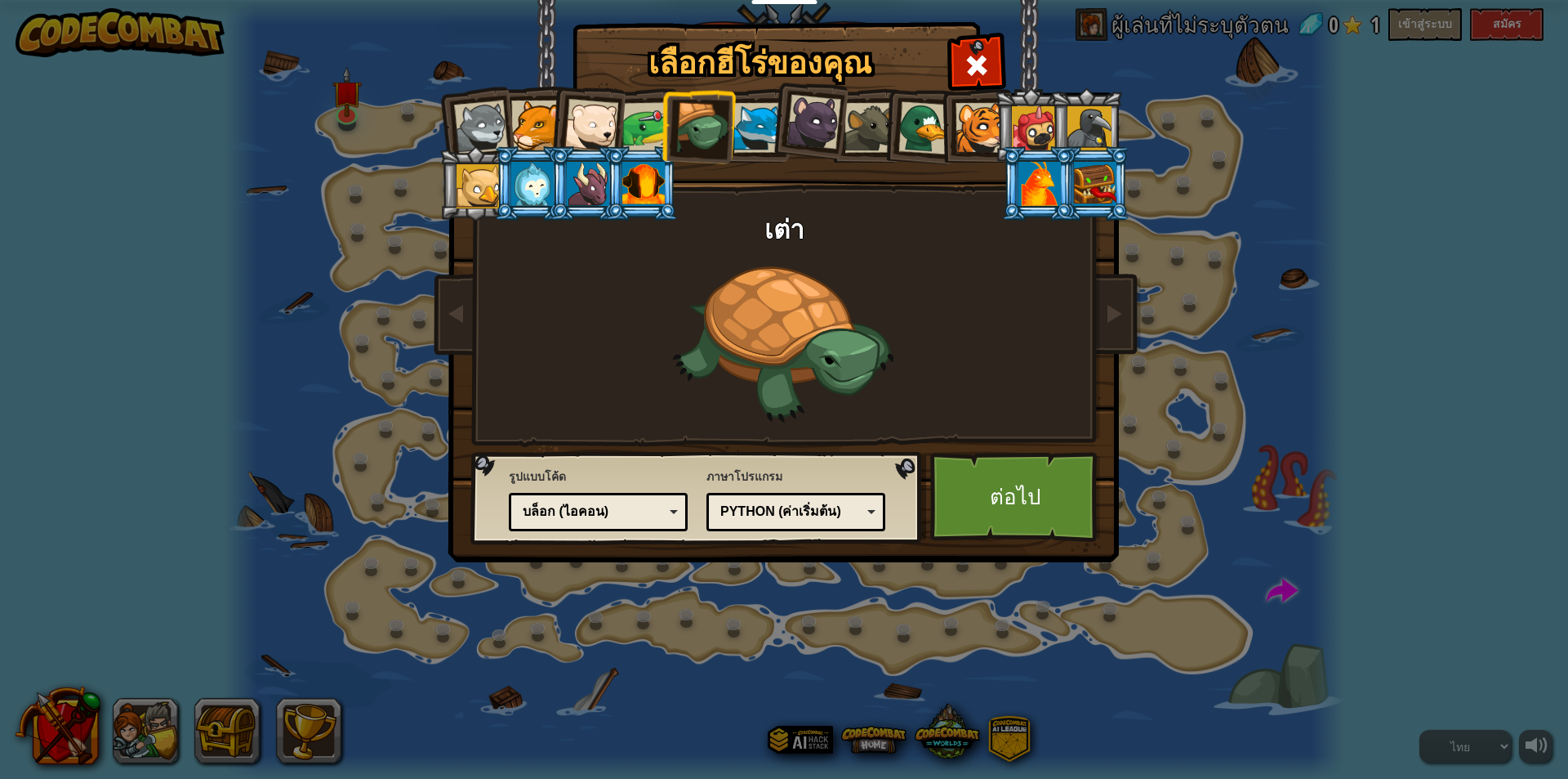
drag, startPoint x: 649, startPoint y: 126, endPoint x: 680, endPoint y: 126, distance: 31.0
click at [650, 126] on div at bounding box center [647, 127] width 51 height 51
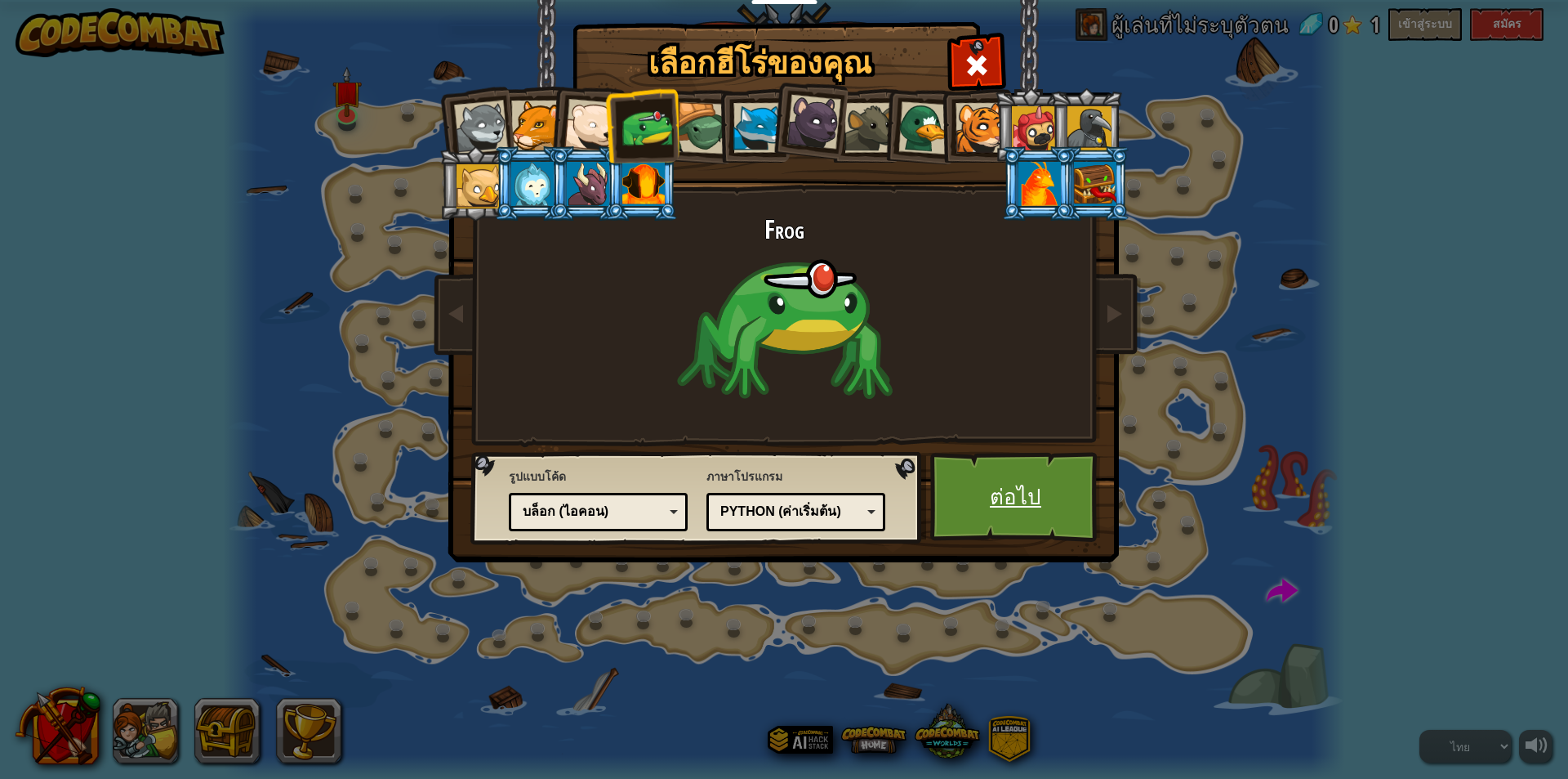
click at [999, 489] on link "ต่อไป" at bounding box center [1016, 497] width 171 height 90
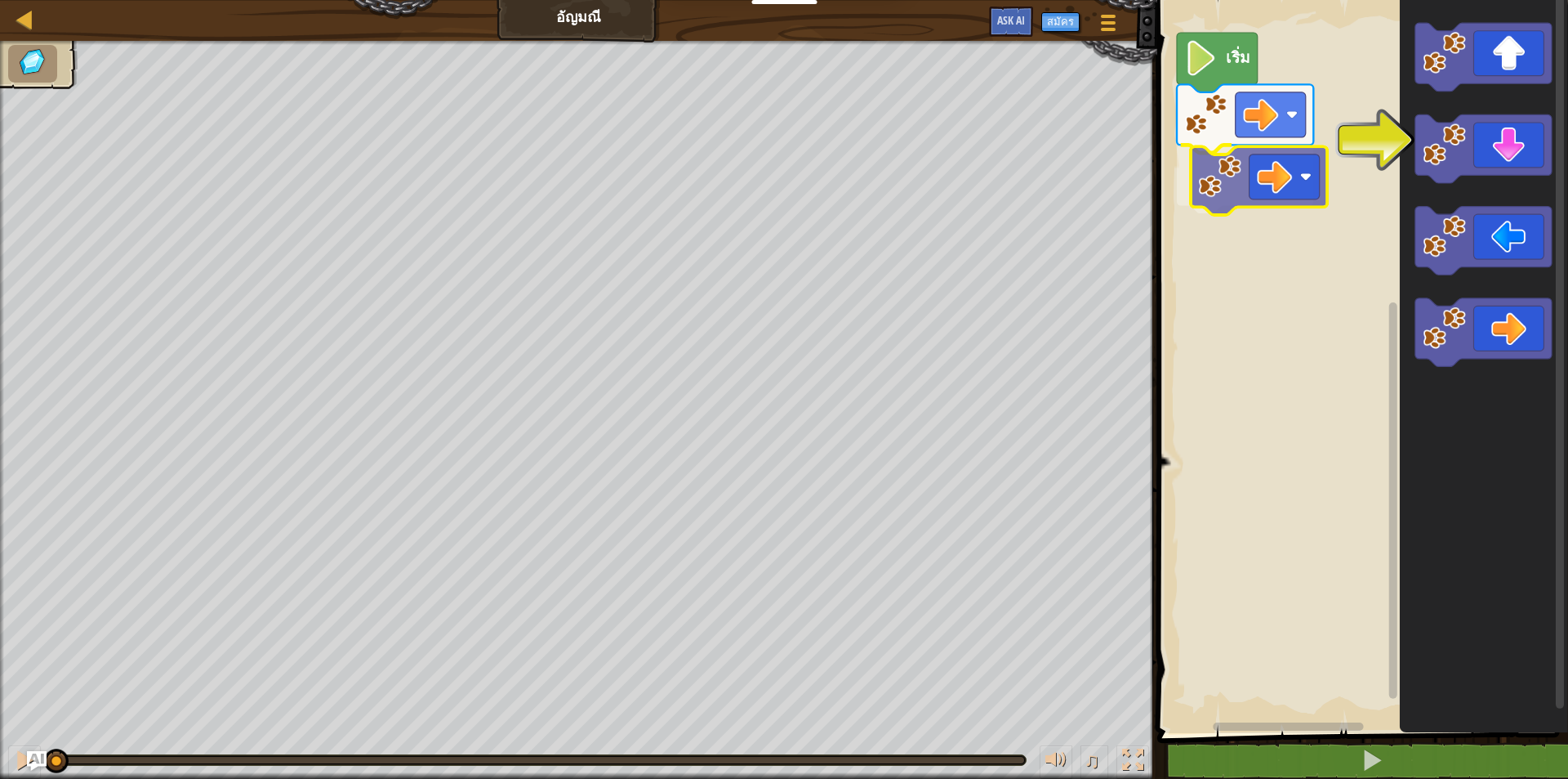
click at [1260, 160] on div "เริ่ม" at bounding box center [1360, 362] width 416 height 742
